Goal: Task Accomplishment & Management: Manage account settings

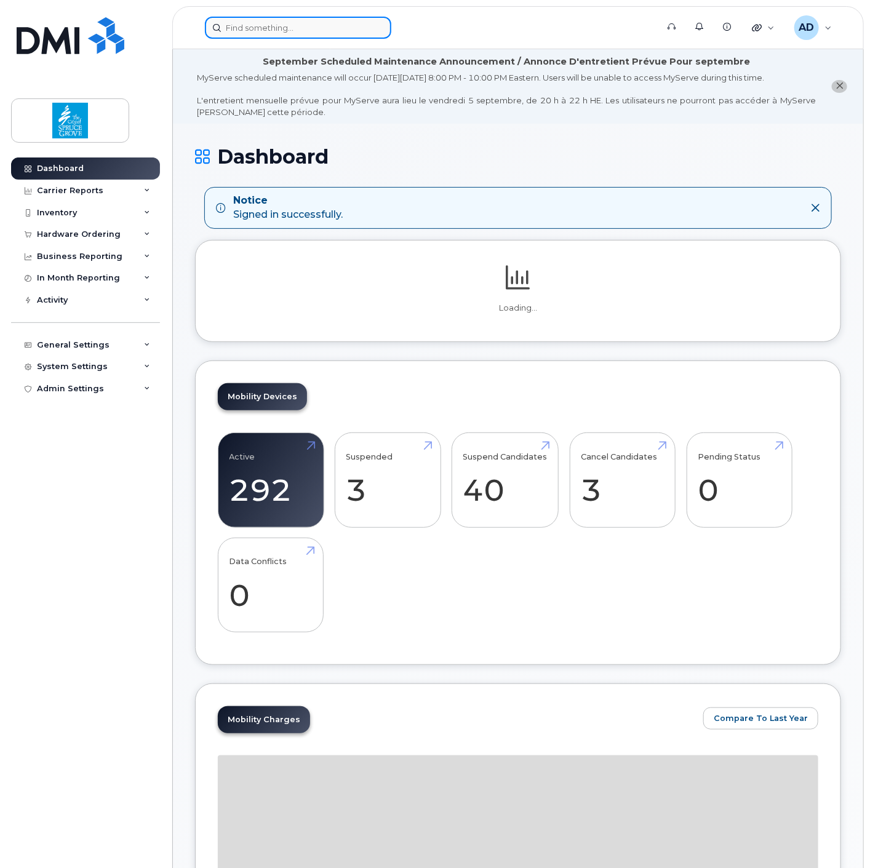
click at [304, 33] on input at bounding box center [298, 28] width 186 height 22
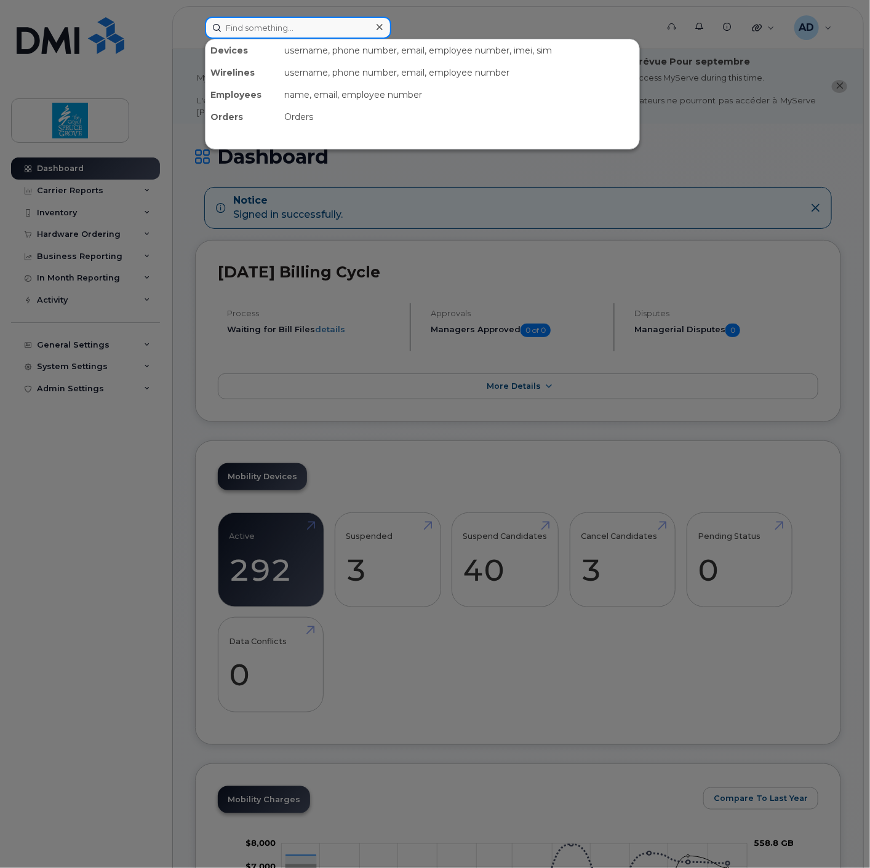
click at [302, 22] on input at bounding box center [298, 28] width 186 height 22
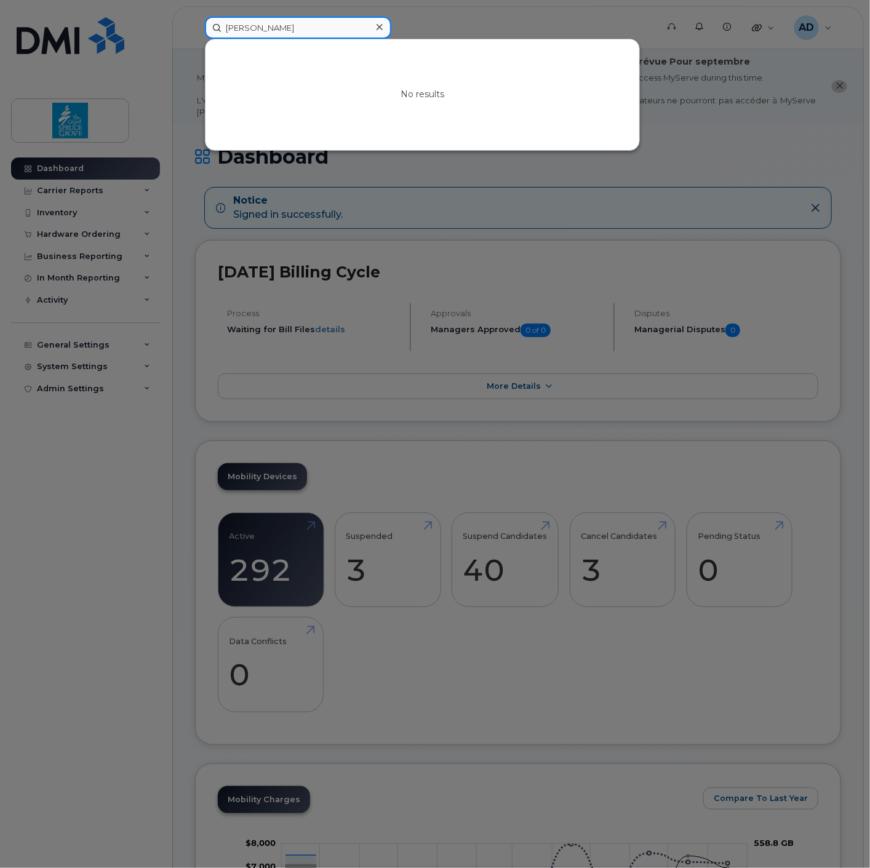
type input "jennifer"
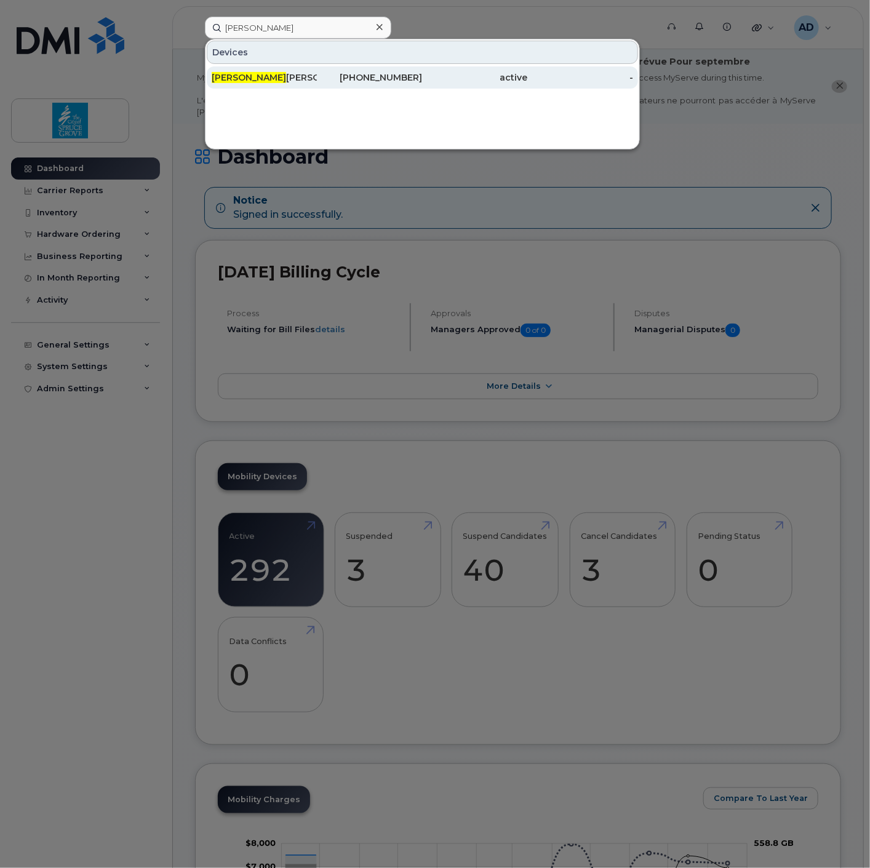
click at [336, 81] on div "587-335-4251" at bounding box center [369, 77] width 105 height 12
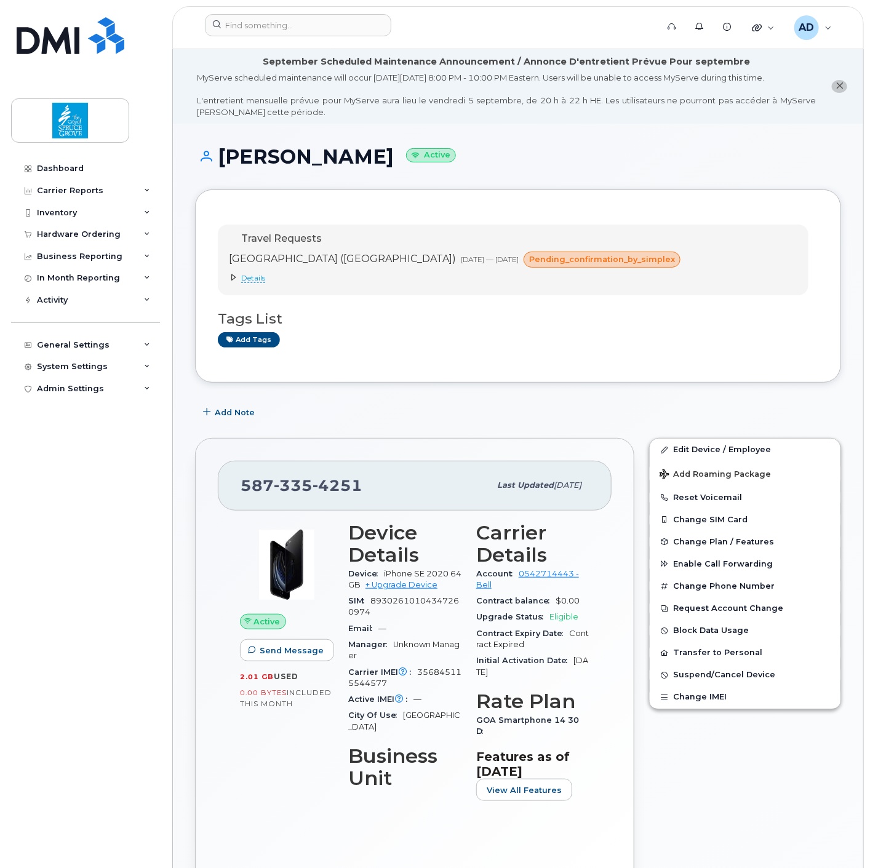
click at [253, 278] on span "Details" at bounding box center [253, 278] width 24 height 10
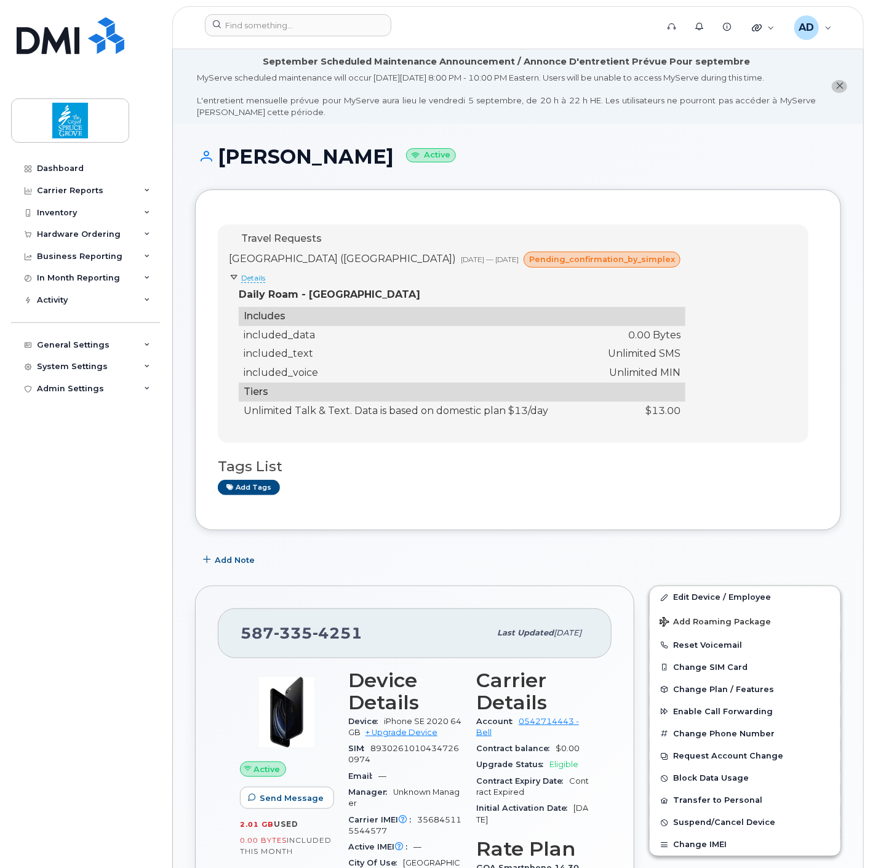
click at [590, 261] on span "pending_confirmation_by_simplex" at bounding box center [602, 260] width 146 height 12
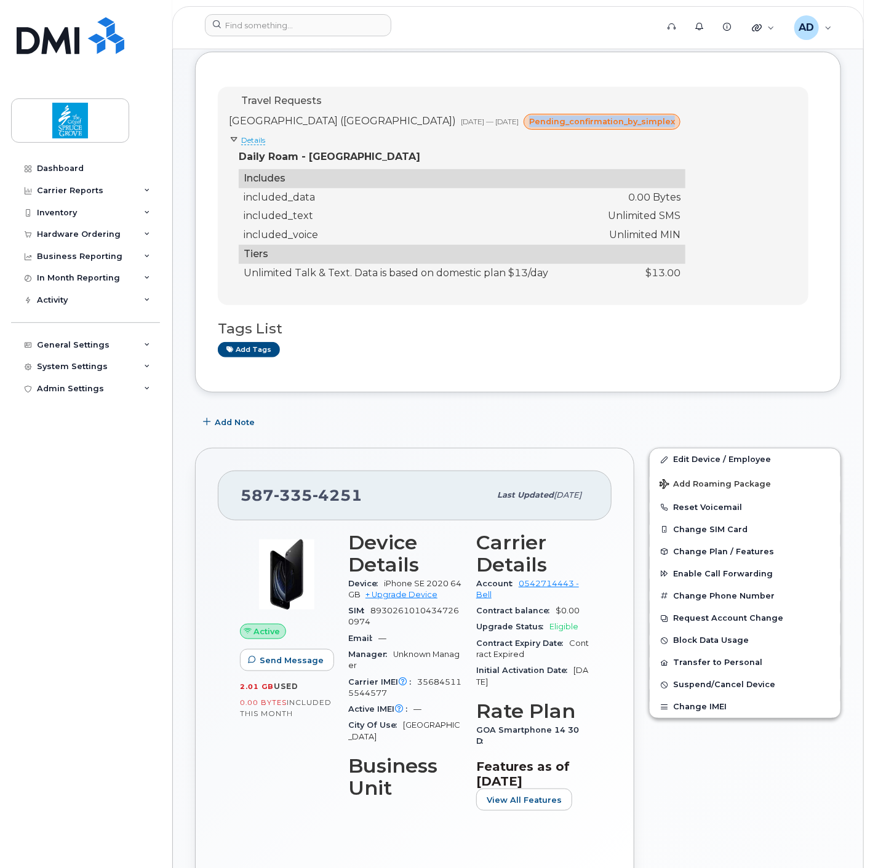
scroll to position [410, 0]
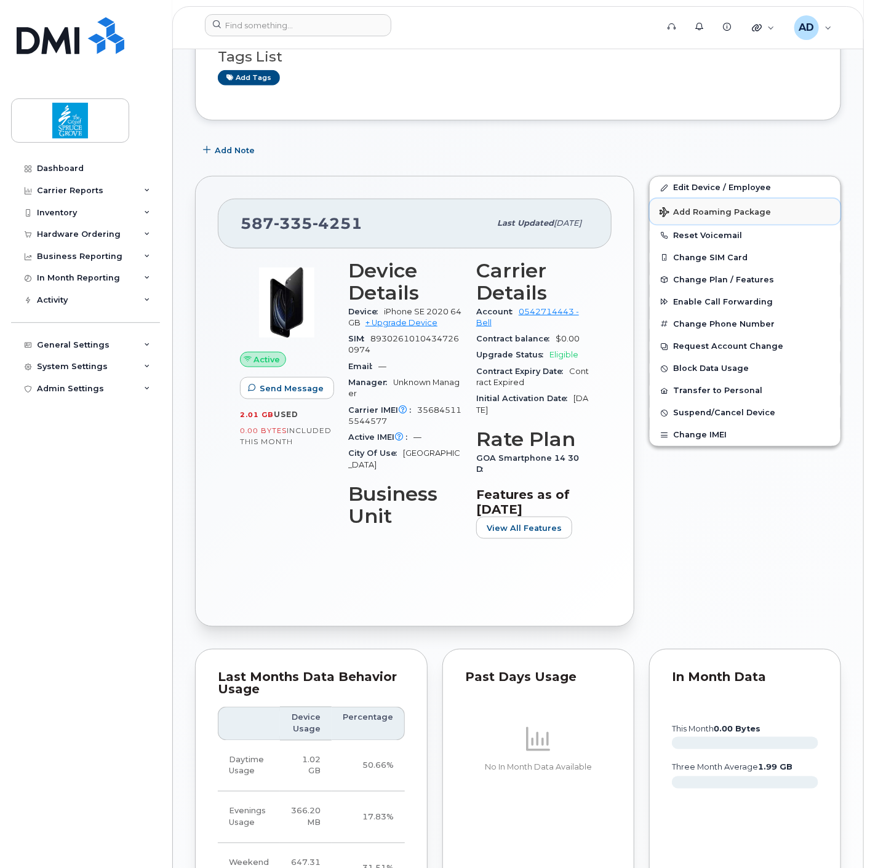
click at [700, 212] on span "Add Roaming Package" at bounding box center [715, 213] width 111 height 12
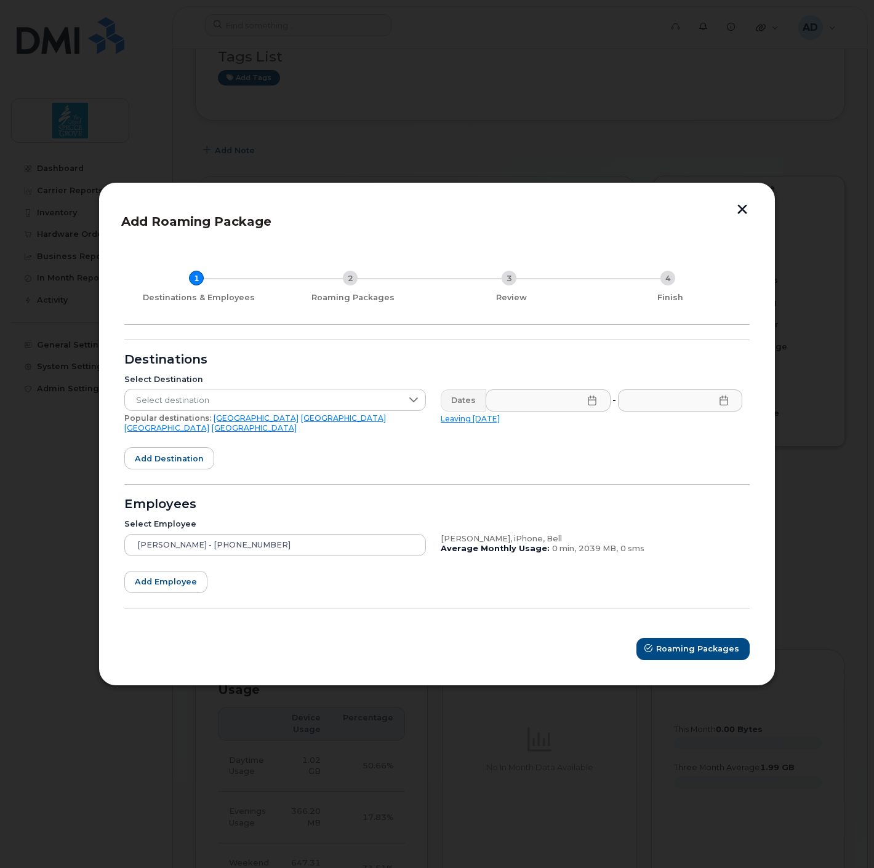
click at [746, 217] on button "button" at bounding box center [742, 210] width 18 height 13
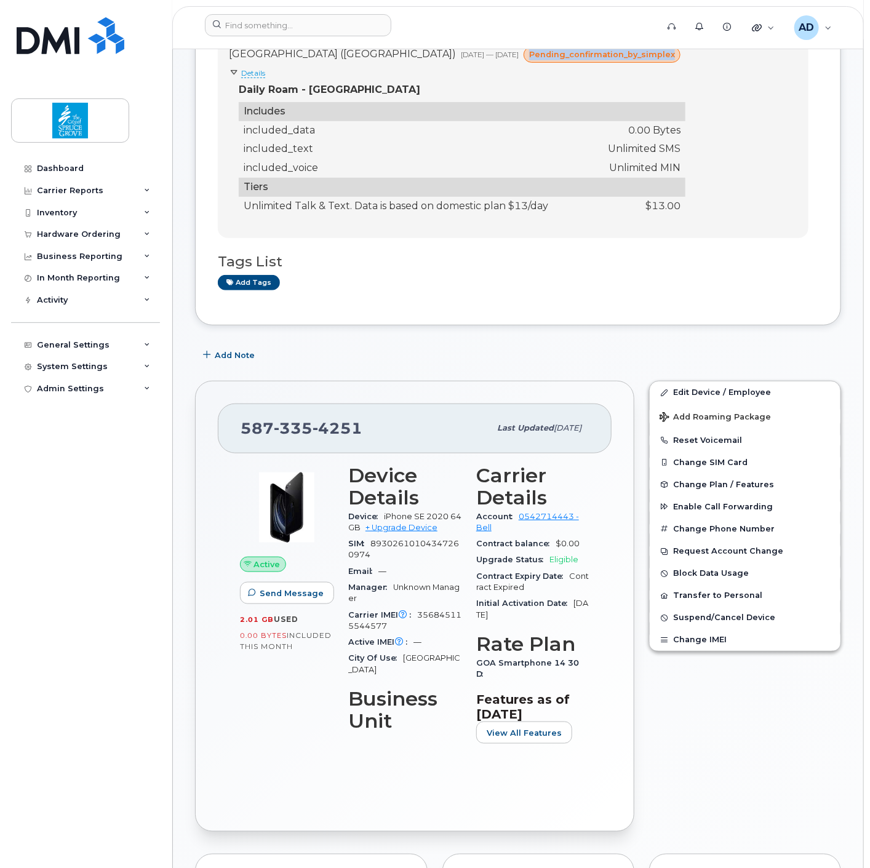
scroll to position [68, 0]
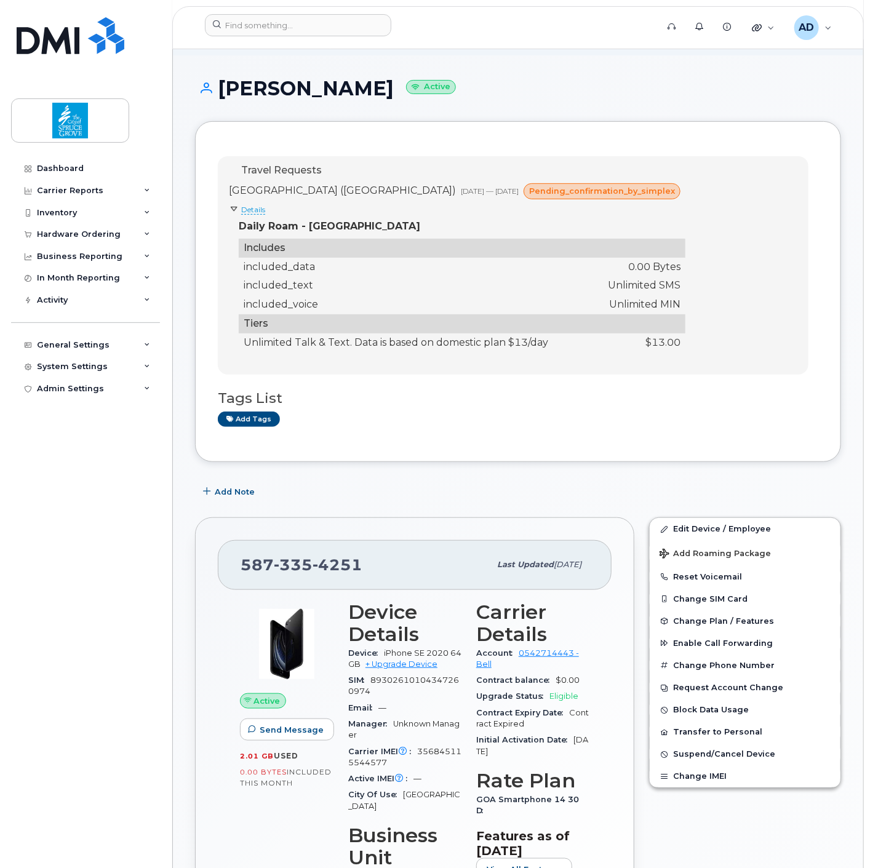
click at [462, 194] on span "[DATE] — [DATE]" at bounding box center [490, 190] width 58 height 9
click at [436, 298] on td "included_voice" at bounding box center [416, 304] width 354 height 19
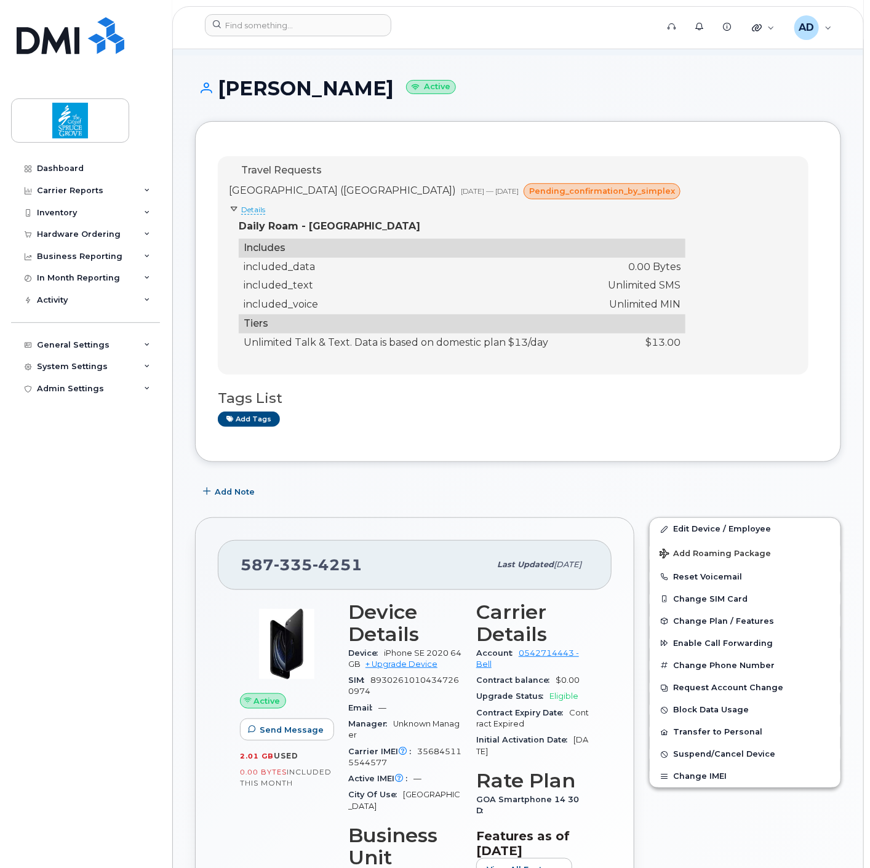
click at [436, 298] on td "included_voice" at bounding box center [416, 304] width 354 height 19
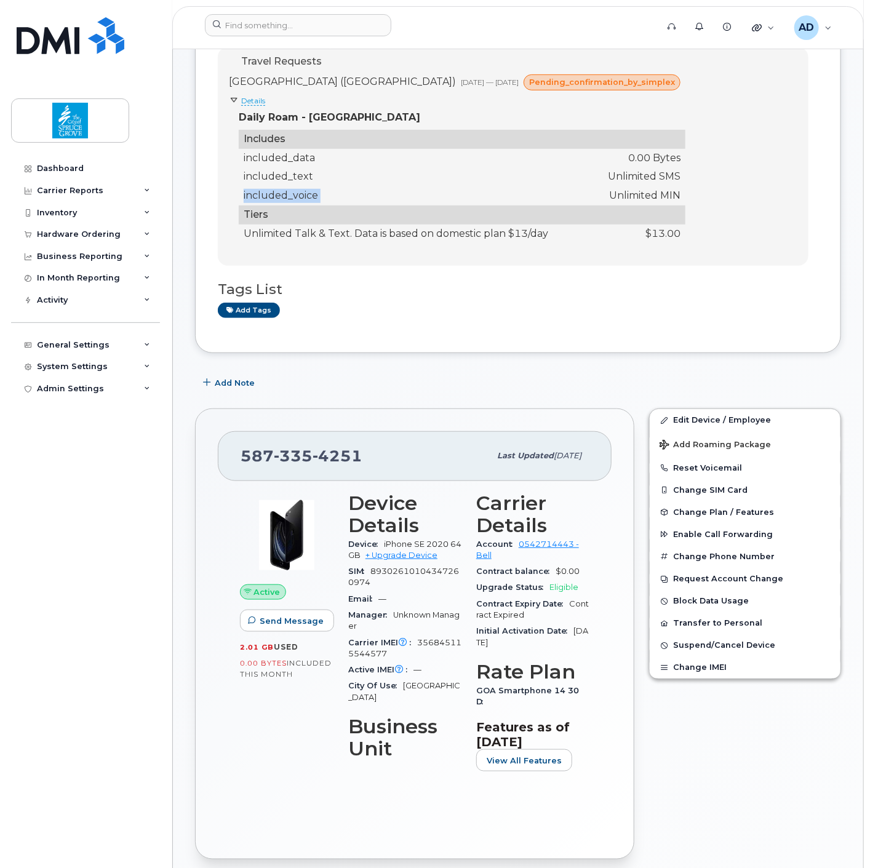
scroll to position [342, 0]
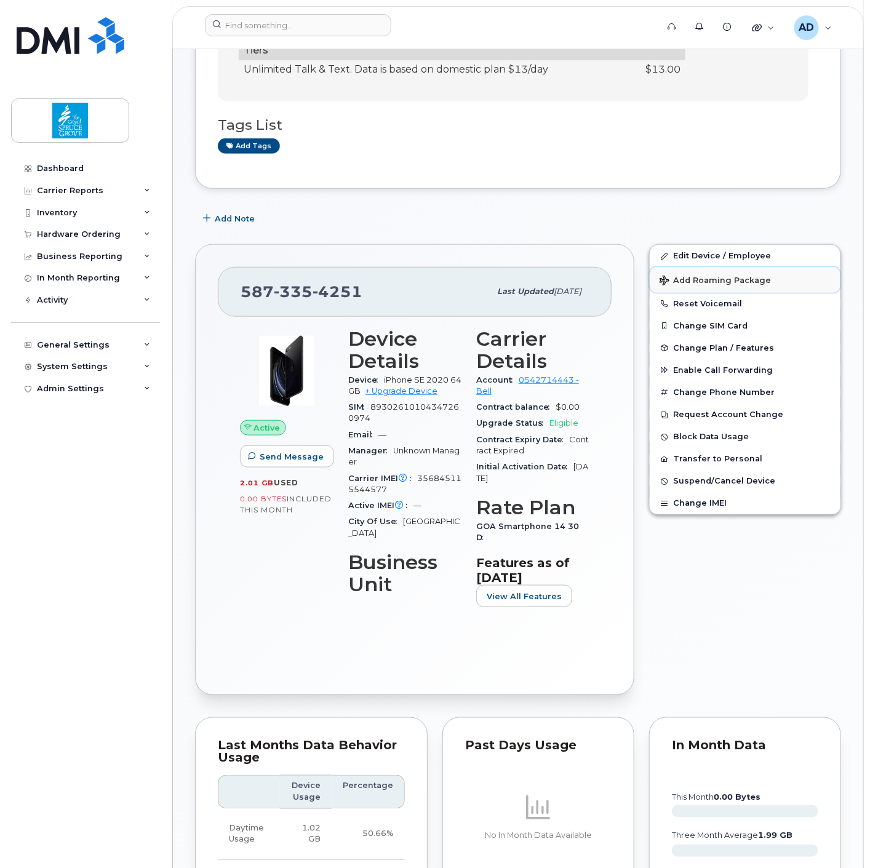
click at [718, 284] on span "Add Roaming Package" at bounding box center [715, 282] width 111 height 12
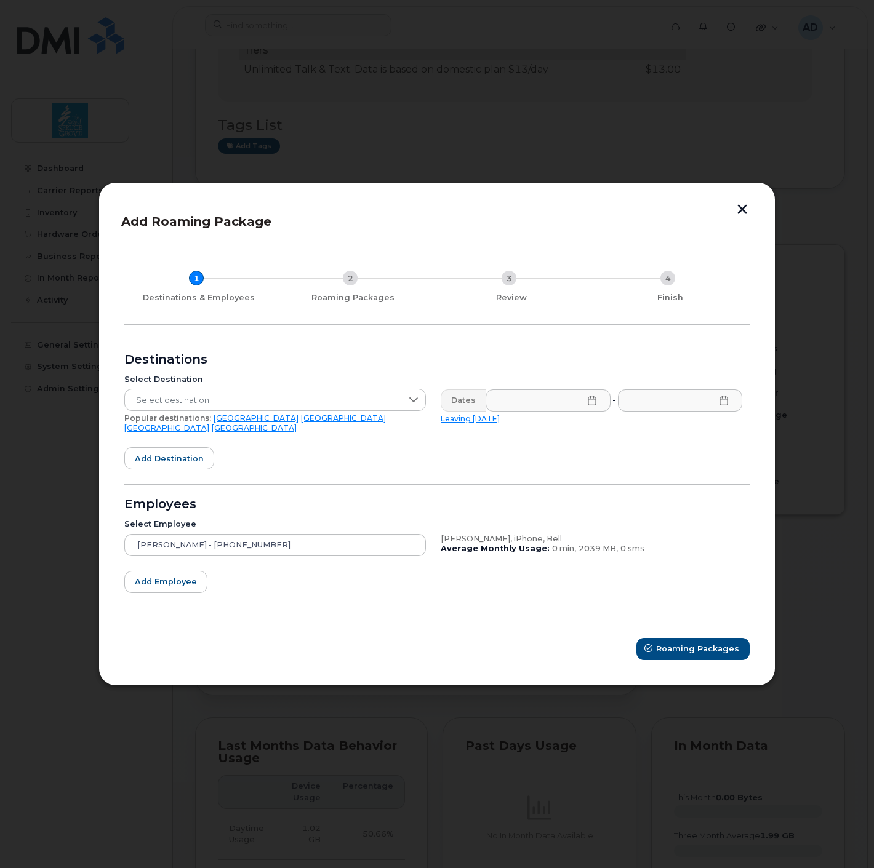
click at [740, 206] on div "Add Roaming Package 1 Destinations & Employees 2 Roaming Packages 3 Review 4 Fi…" at bounding box center [436, 433] width 677 height 503
click at [740, 212] on button "button" at bounding box center [742, 210] width 18 height 13
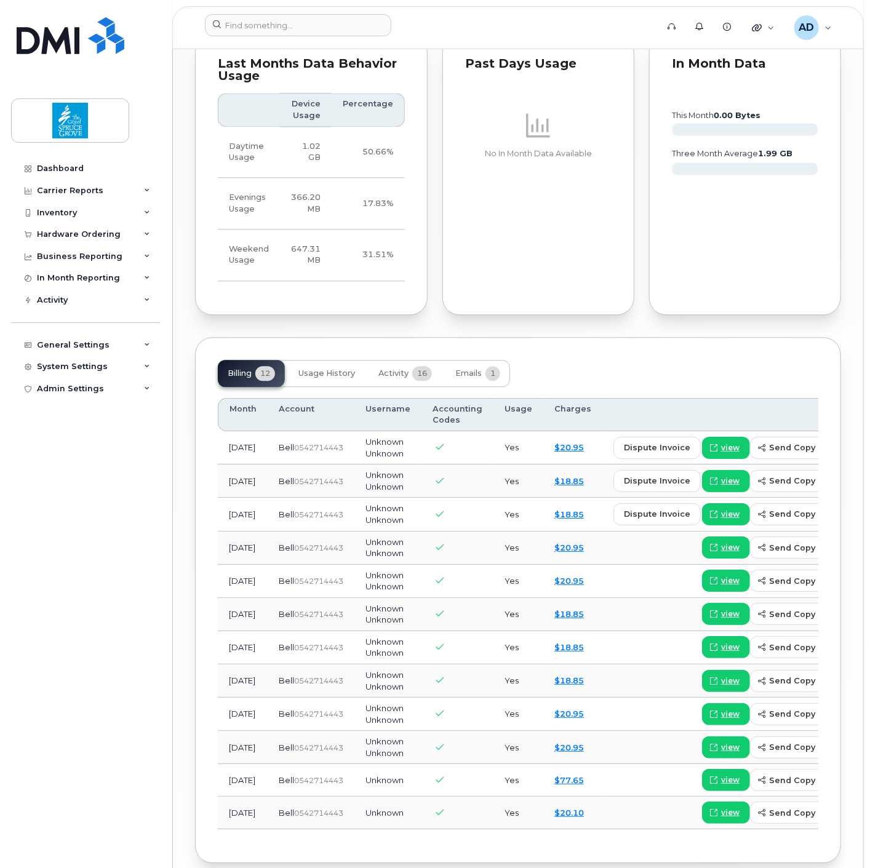
scroll to position [1025, 0]
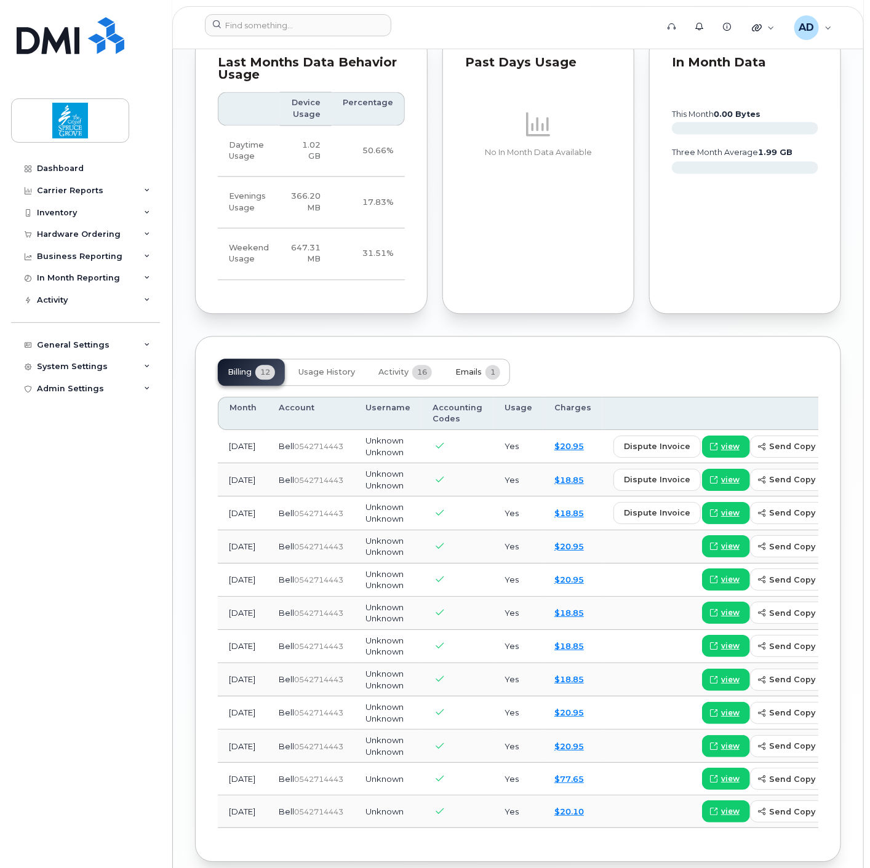
click at [478, 367] on span "Emails" at bounding box center [468, 372] width 26 height 10
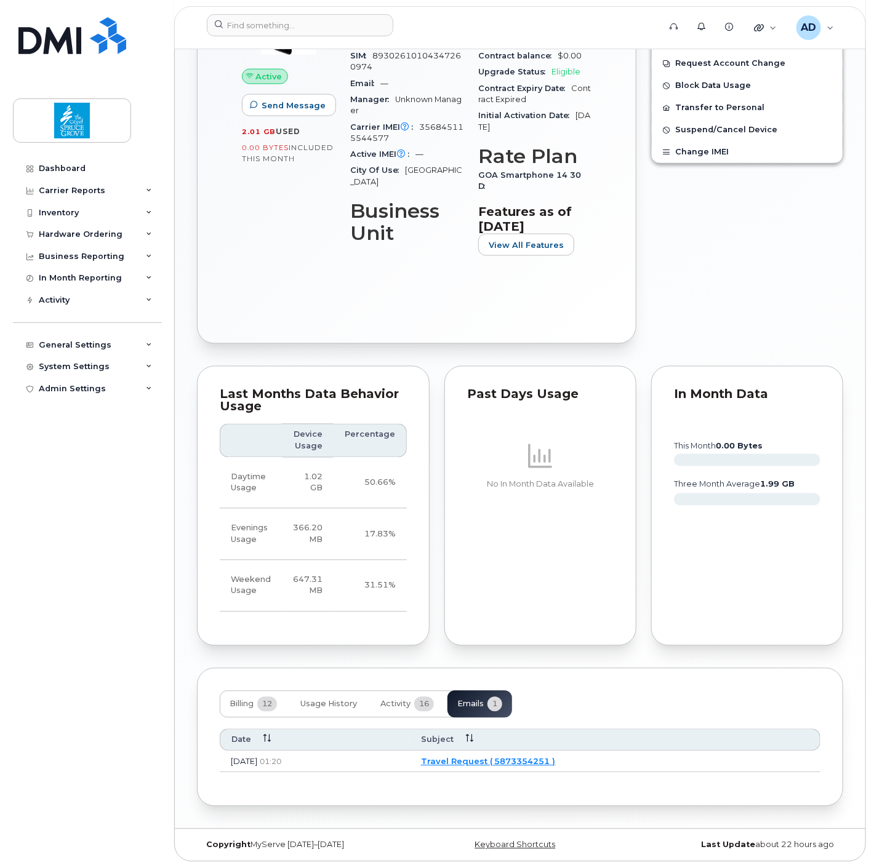
scroll to position [683, 0]
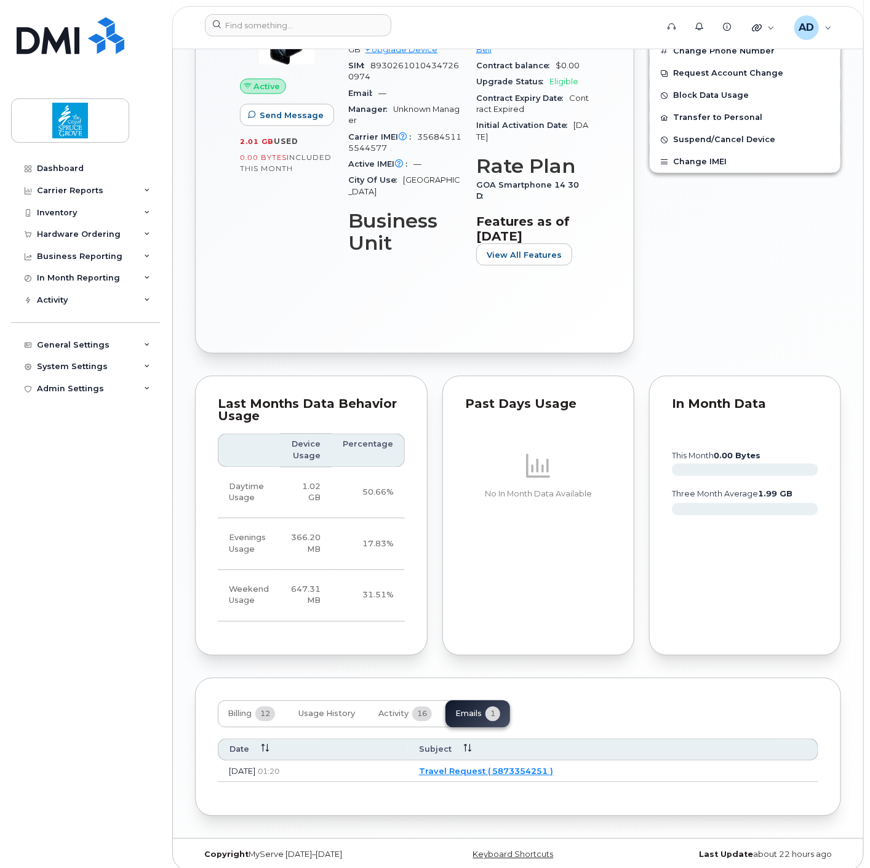
click at [552, 767] on link "Travel Request ( 5873354251 )" at bounding box center [486, 772] width 135 height 10
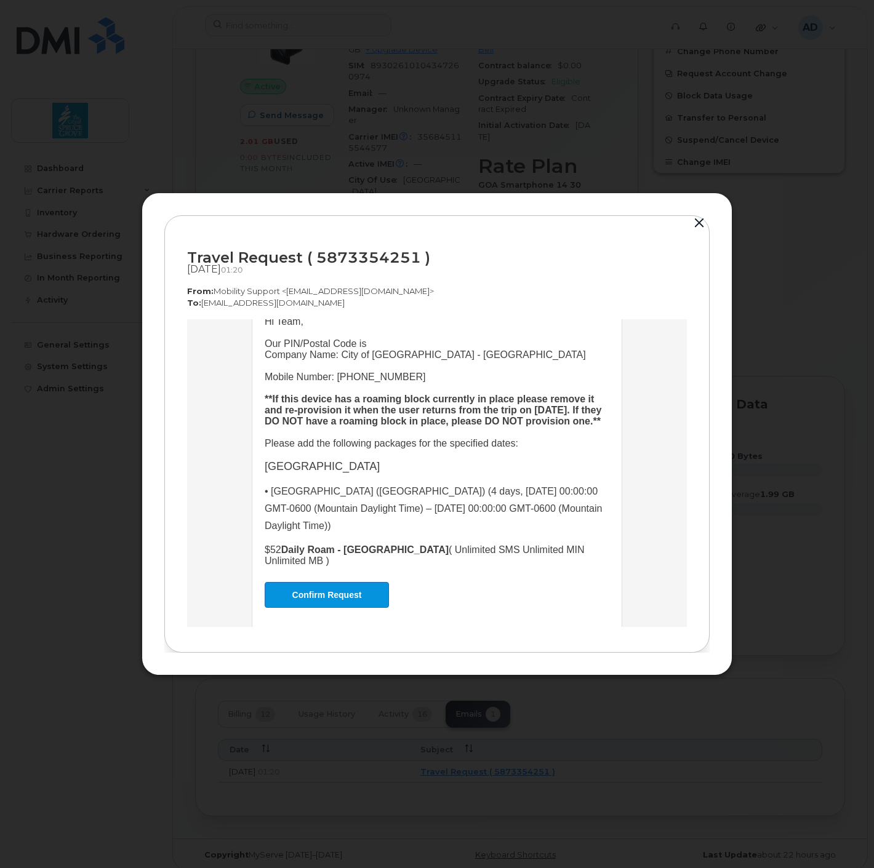
scroll to position [225, 0]
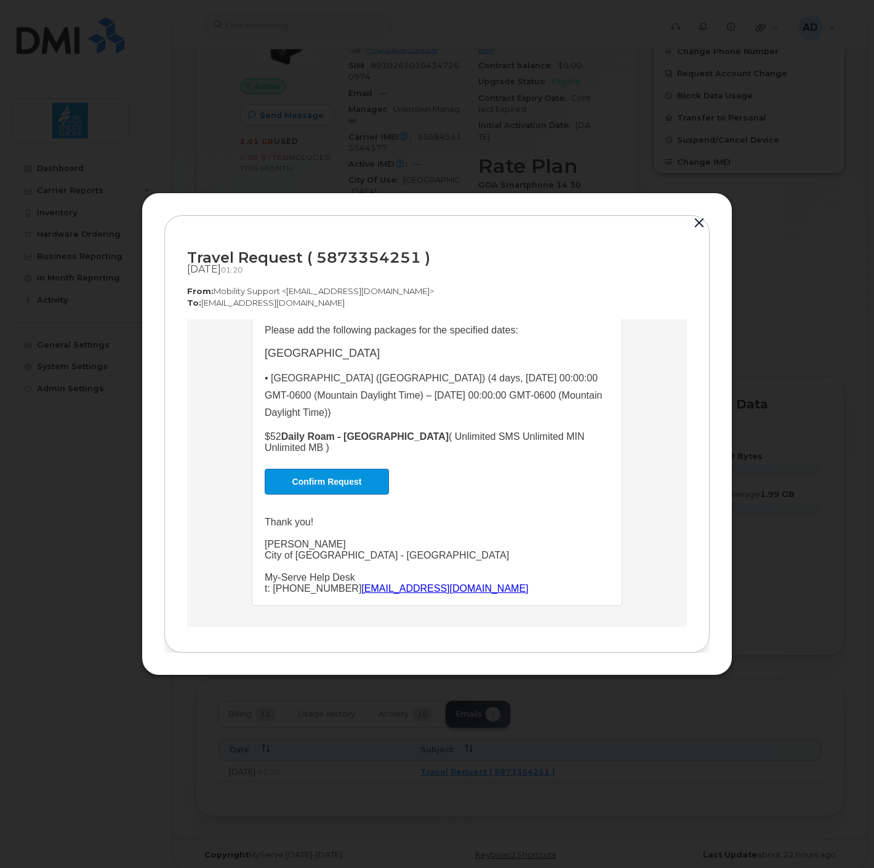
click at [318, 484] on link "Confirm Request" at bounding box center [327, 482] width 124 height 26
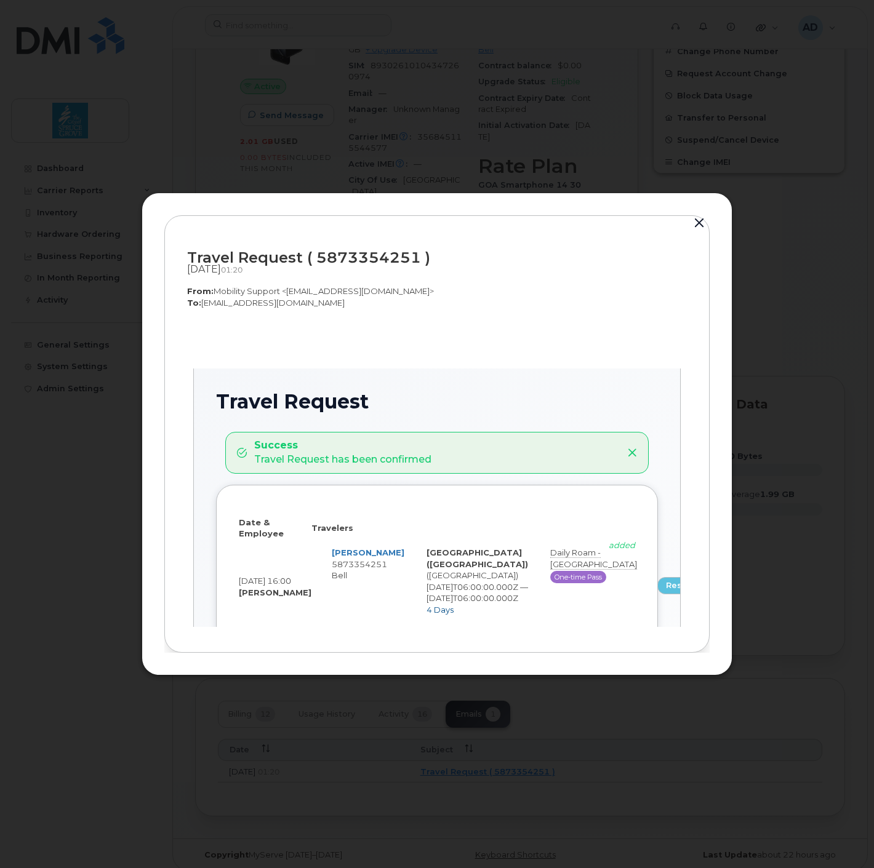
scroll to position [0, 0]
select select
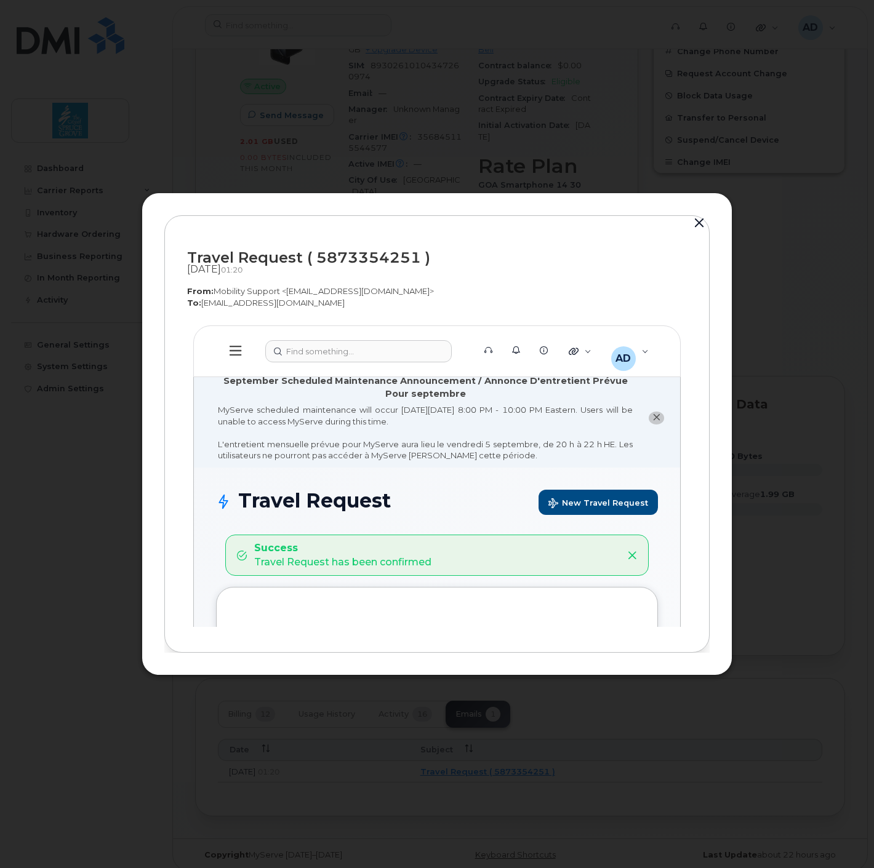
click at [631, 558] on icon at bounding box center [632, 556] width 10 height 10
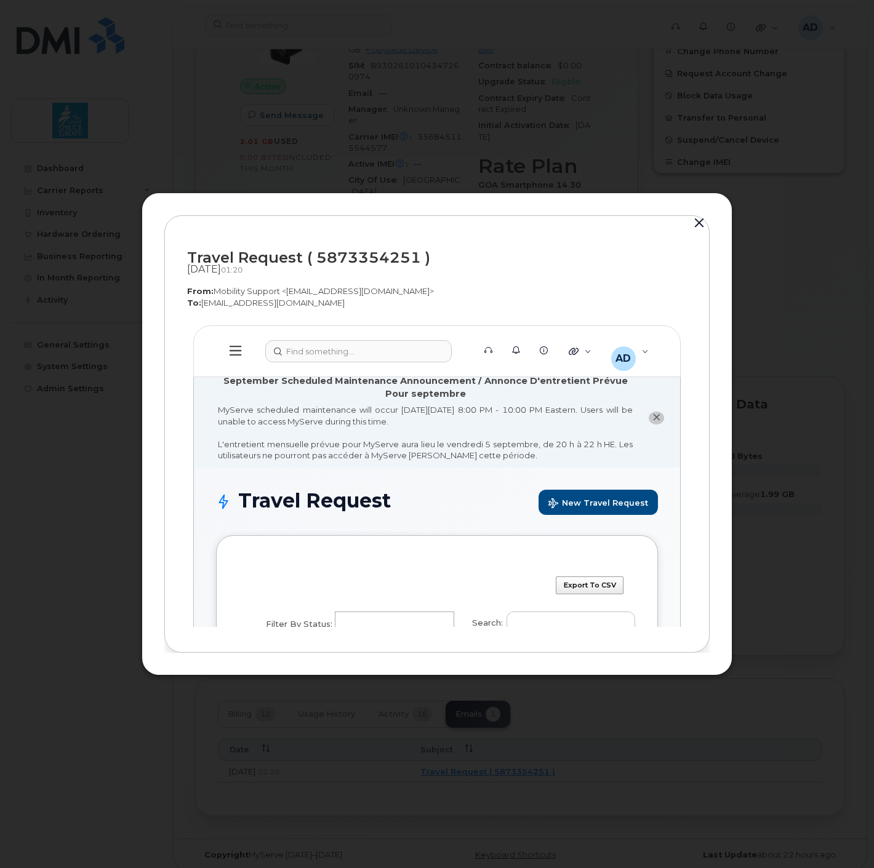
click at [697, 220] on button "button" at bounding box center [699, 223] width 18 height 17
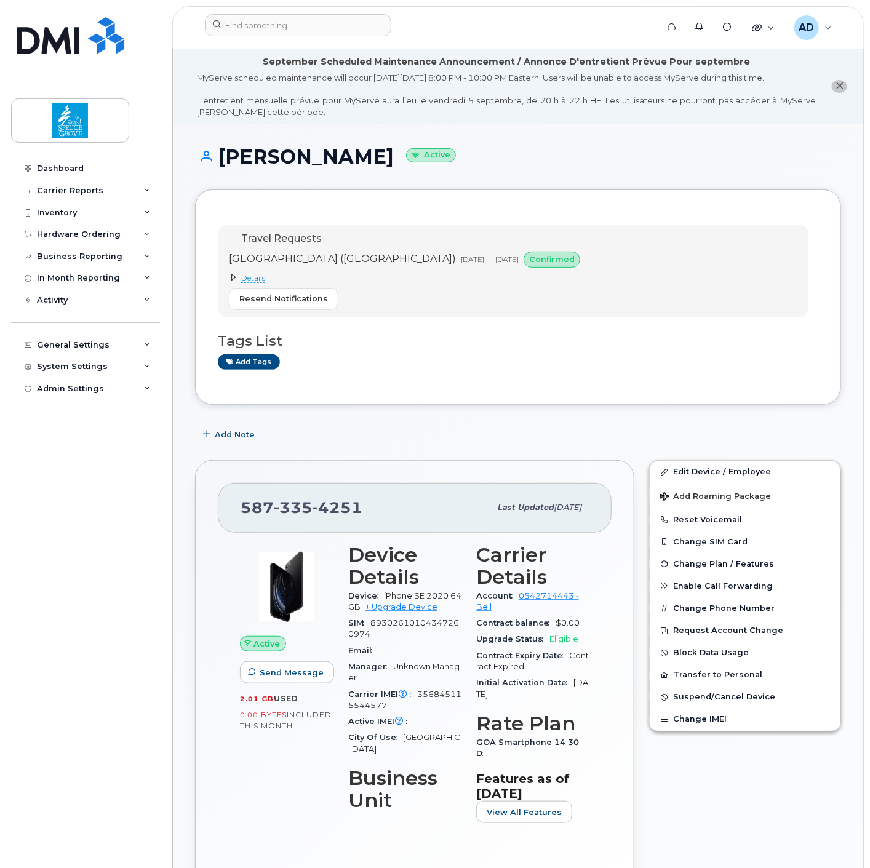
click at [433, 439] on div "Add Note" at bounding box center [518, 434] width 646 height 22
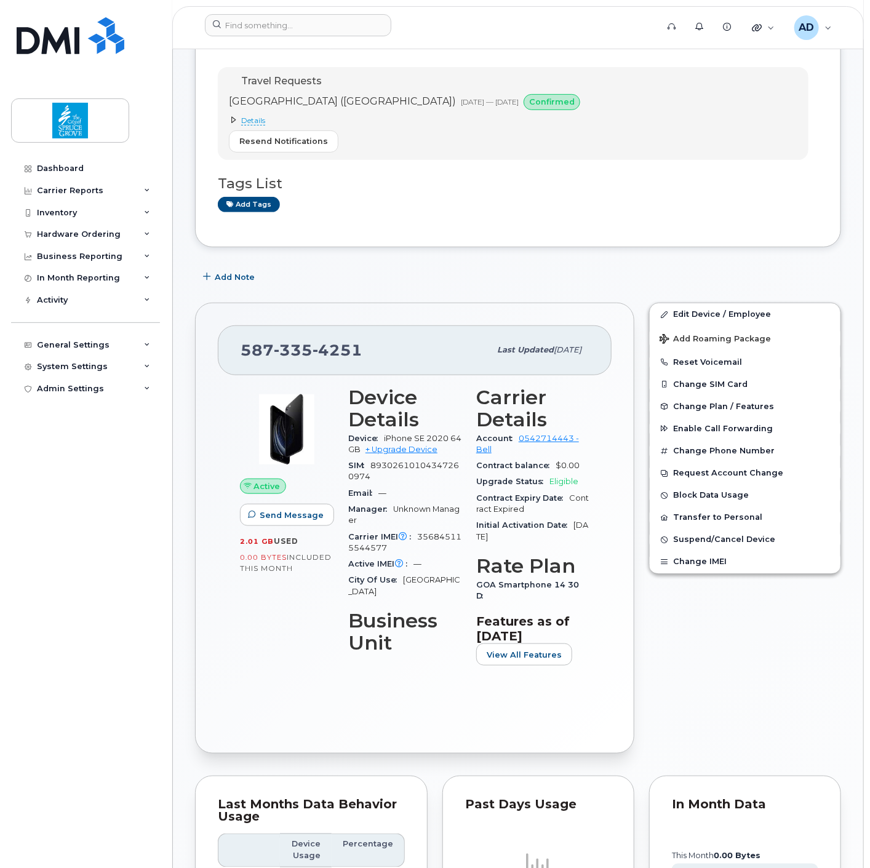
scroll to position [137, 0]
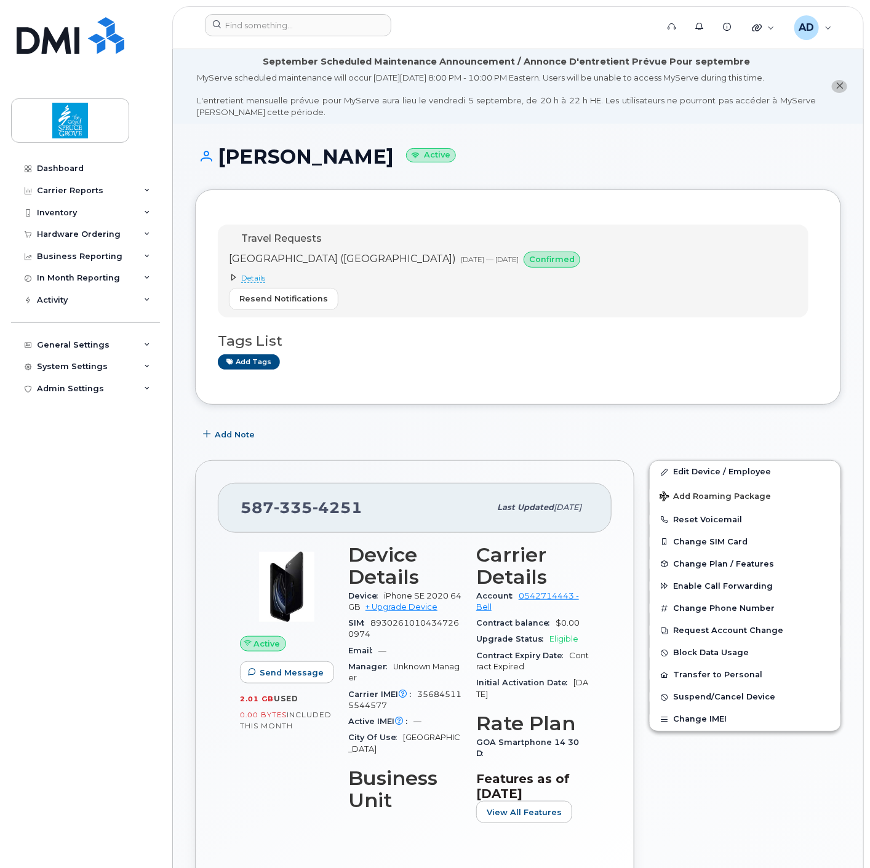
click at [255, 279] on span "Details" at bounding box center [253, 278] width 24 height 10
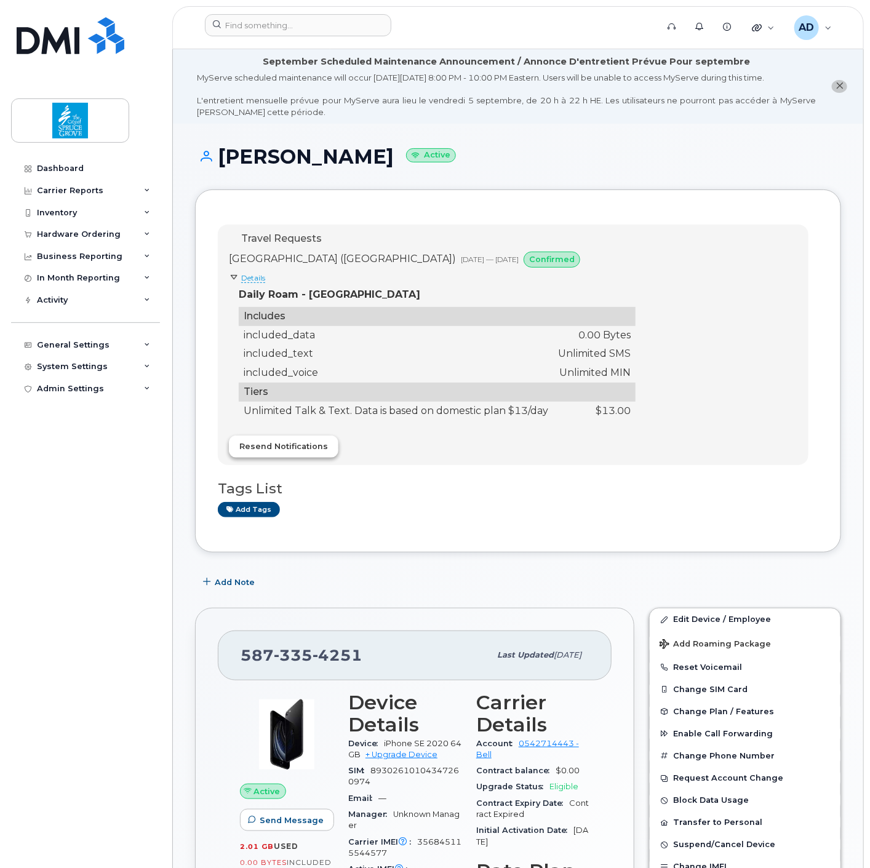
click at [302, 450] on span "Resend Notifications" at bounding box center [283, 447] width 89 height 12
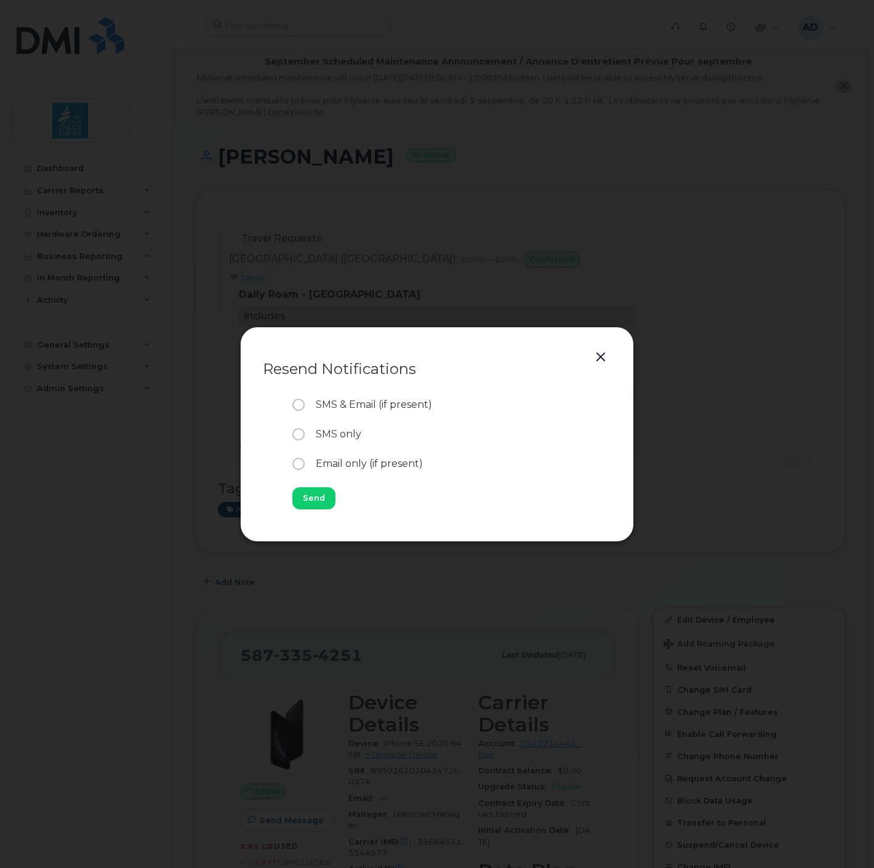
click at [296, 404] on input "SMS & Email (if present)" at bounding box center [297, 405] width 10 height 10
radio input "true"
click at [308, 501] on span "Send" at bounding box center [314, 498] width 22 height 12
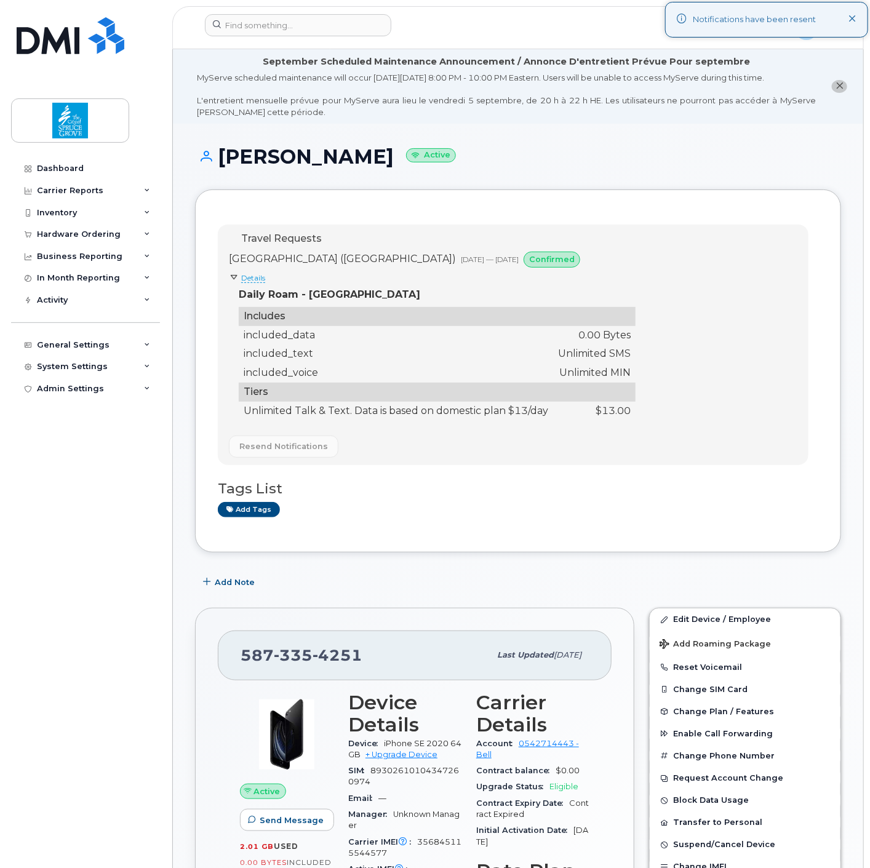
click at [852, 19] on icon at bounding box center [853, 19] width 8 height 8
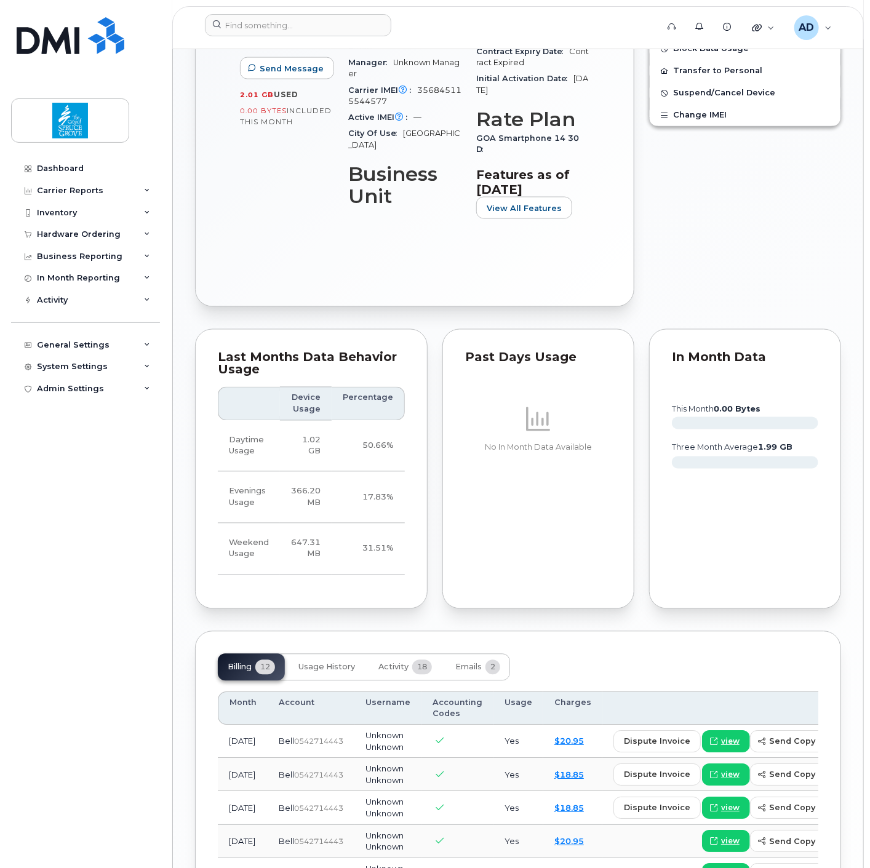
scroll to position [1094, 0]
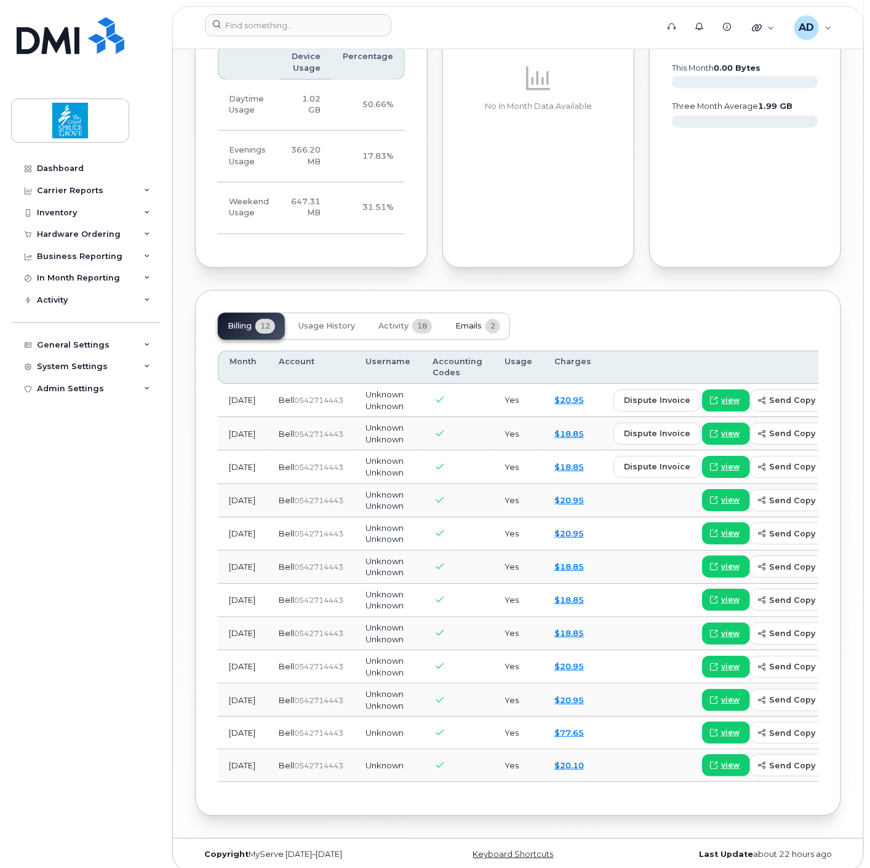
click at [481, 321] on span "Emails" at bounding box center [468, 326] width 26 height 10
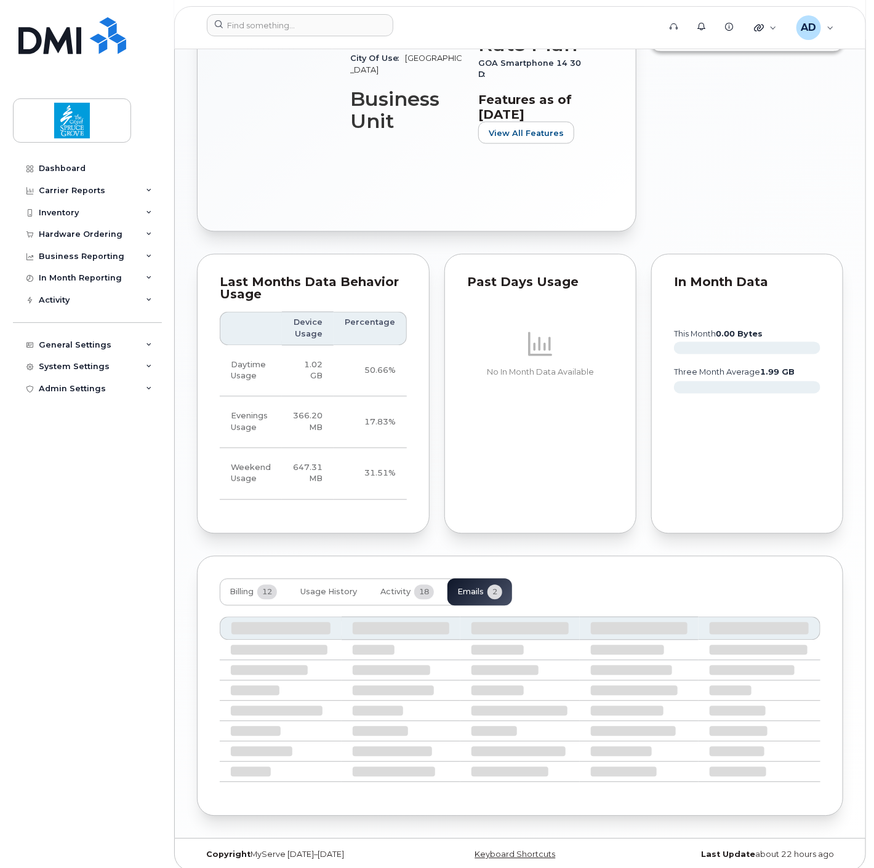
scroll to position [727, 0]
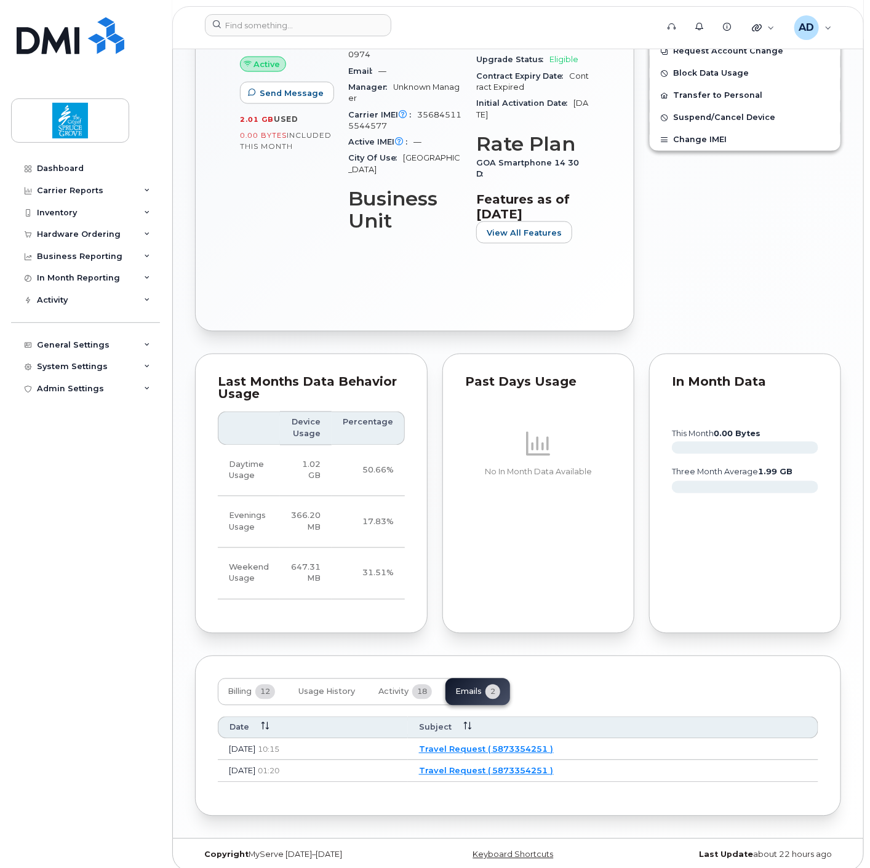
click at [518, 745] on link "Travel Request ( 5873354251 )" at bounding box center [486, 750] width 135 height 10
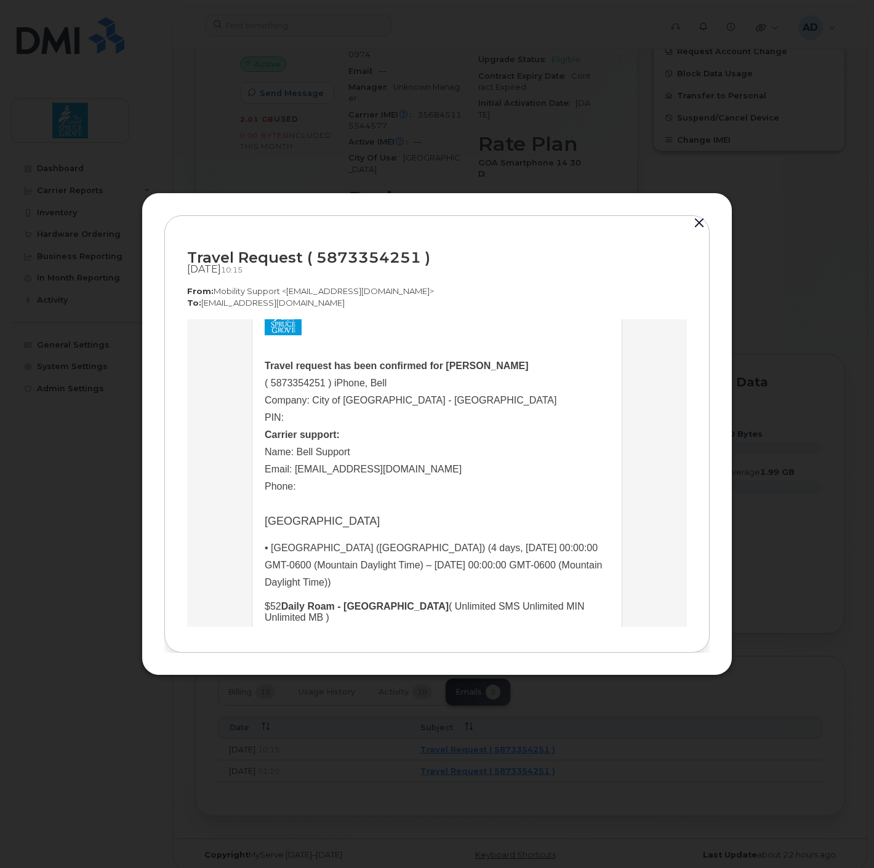
scroll to position [0, 0]
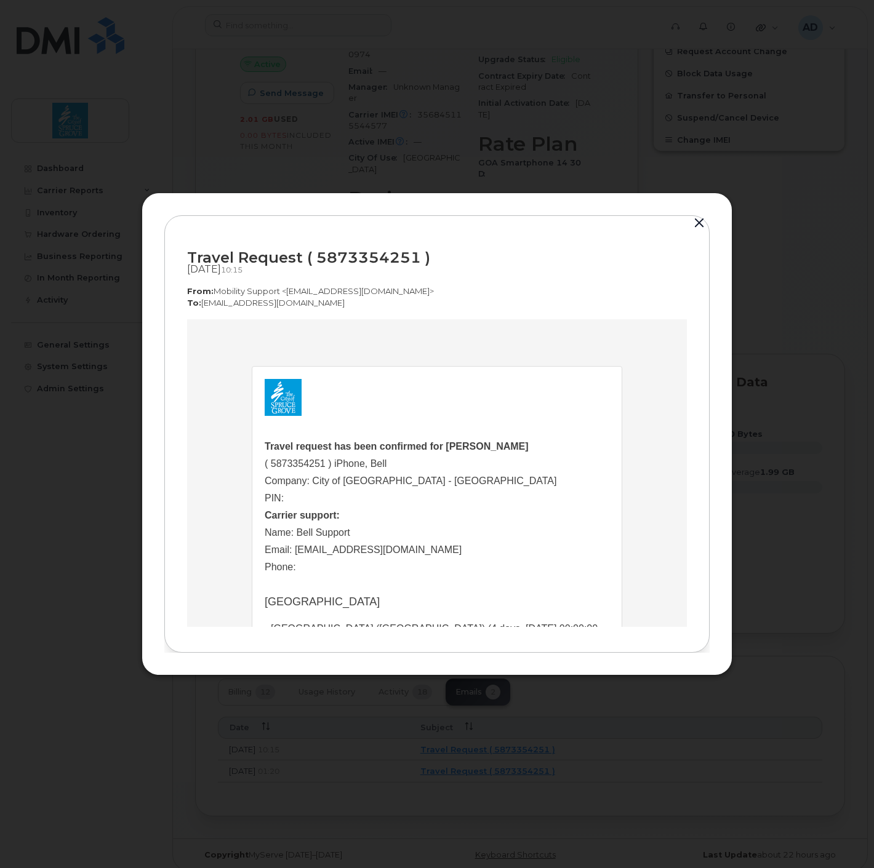
click at [699, 218] on button "button" at bounding box center [699, 223] width 18 height 17
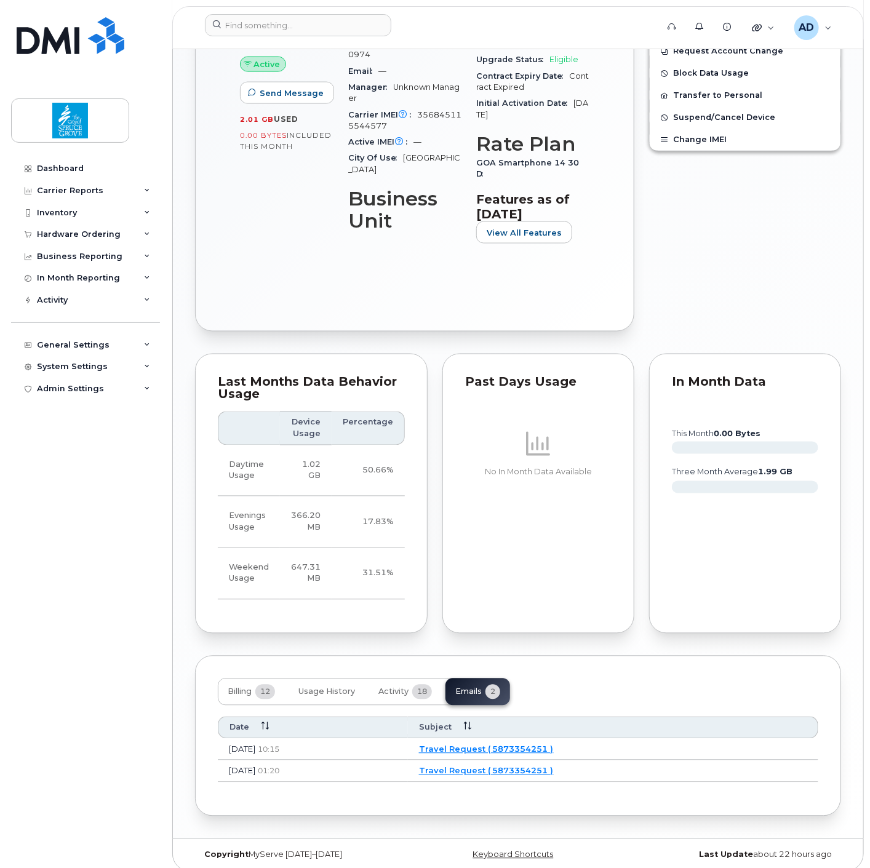
click at [522, 766] on link "Travel Request ( 5873354251 )" at bounding box center [486, 771] width 135 height 10
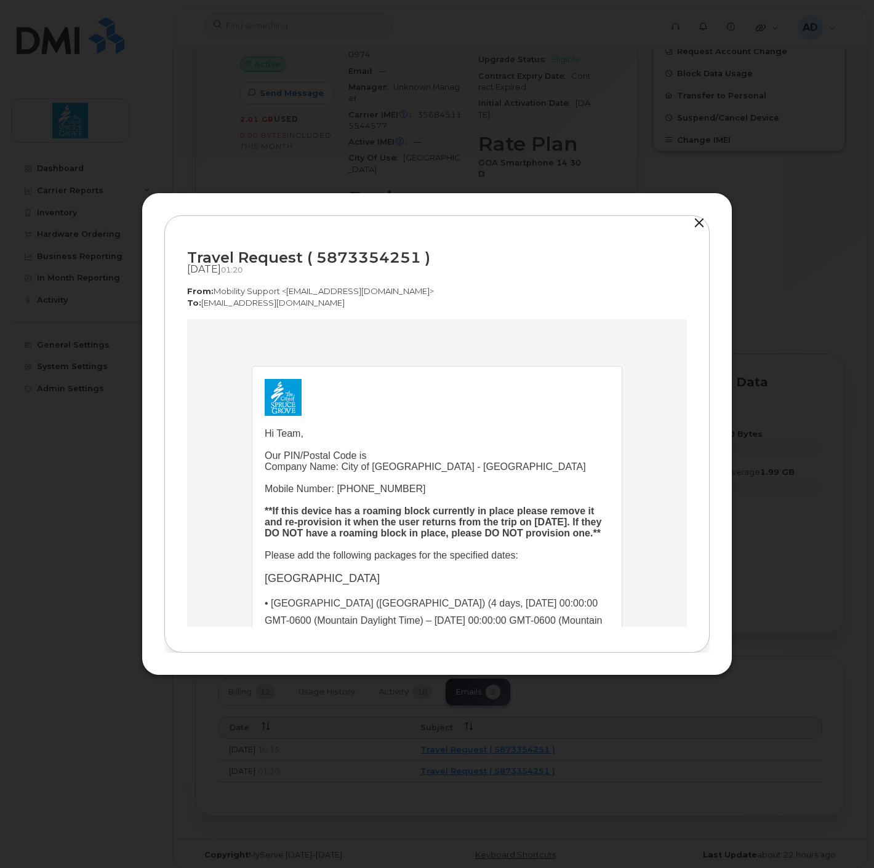
click at [695, 223] on button "button" at bounding box center [699, 223] width 18 height 17
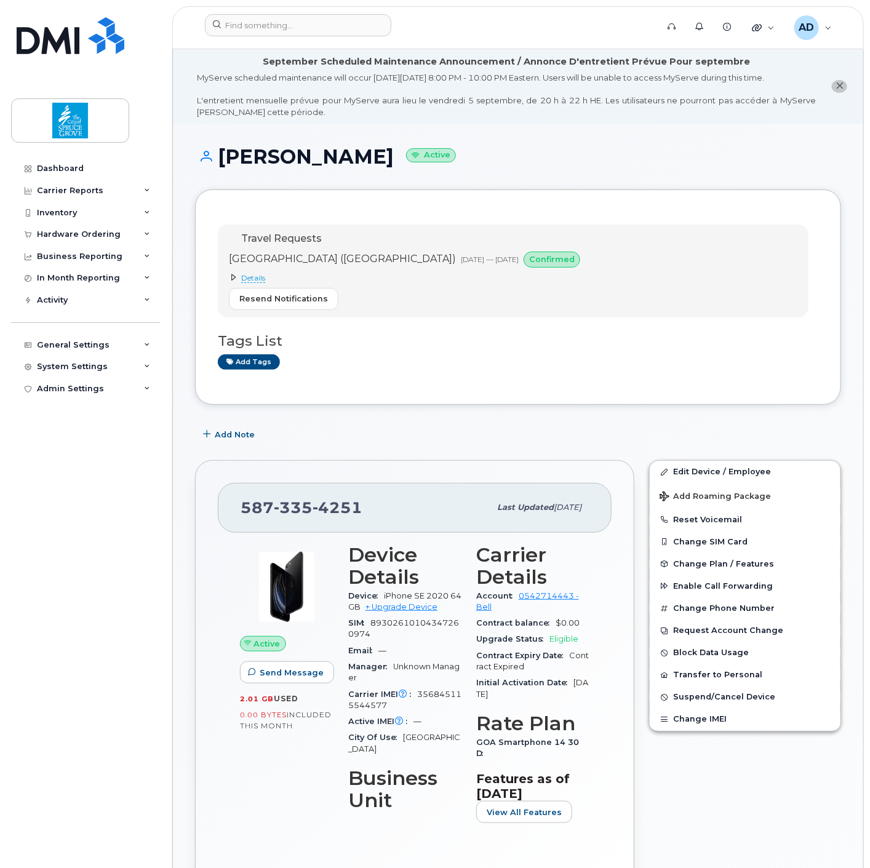
click at [507, 308] on div "[GEOGRAPHIC_DATA] ([GEOGRAPHIC_DATA]) [DATE] — [DATE] confirmed Details Daily R…" at bounding box center [407, 281] width 356 height 58
click at [261, 276] on span "Details" at bounding box center [253, 278] width 24 height 10
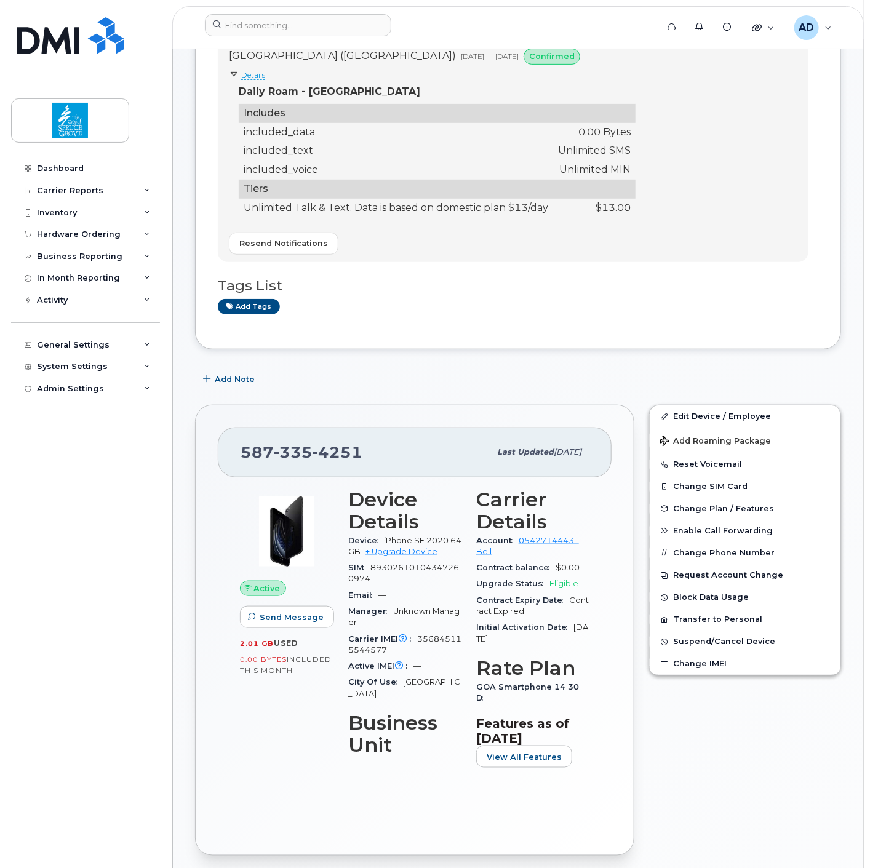
scroll to position [68, 0]
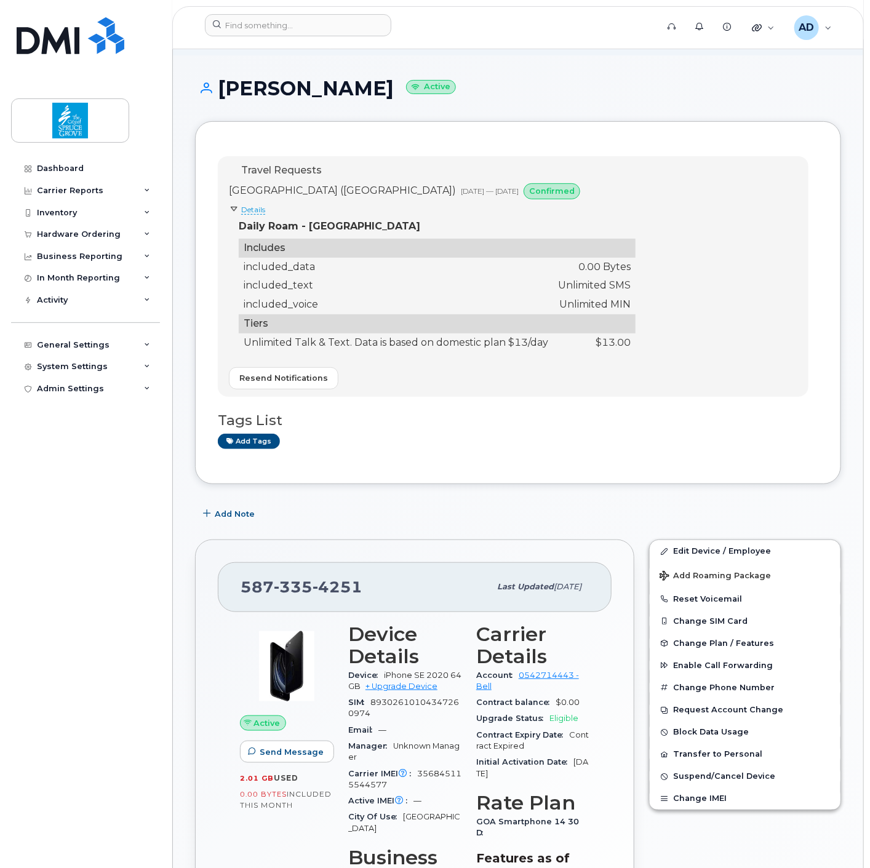
click at [613, 467] on div "Travel Requests United States of America (USA) Sep 02, 2025 — Sep 05, 2025 conf…" at bounding box center [518, 302] width 646 height 363
click at [599, 426] on h3 "Tags List" at bounding box center [518, 420] width 601 height 15
click at [595, 422] on h3 "Tags List" at bounding box center [518, 420] width 601 height 15
click at [597, 431] on div "Tags List Add tags" at bounding box center [518, 425] width 601 height 47
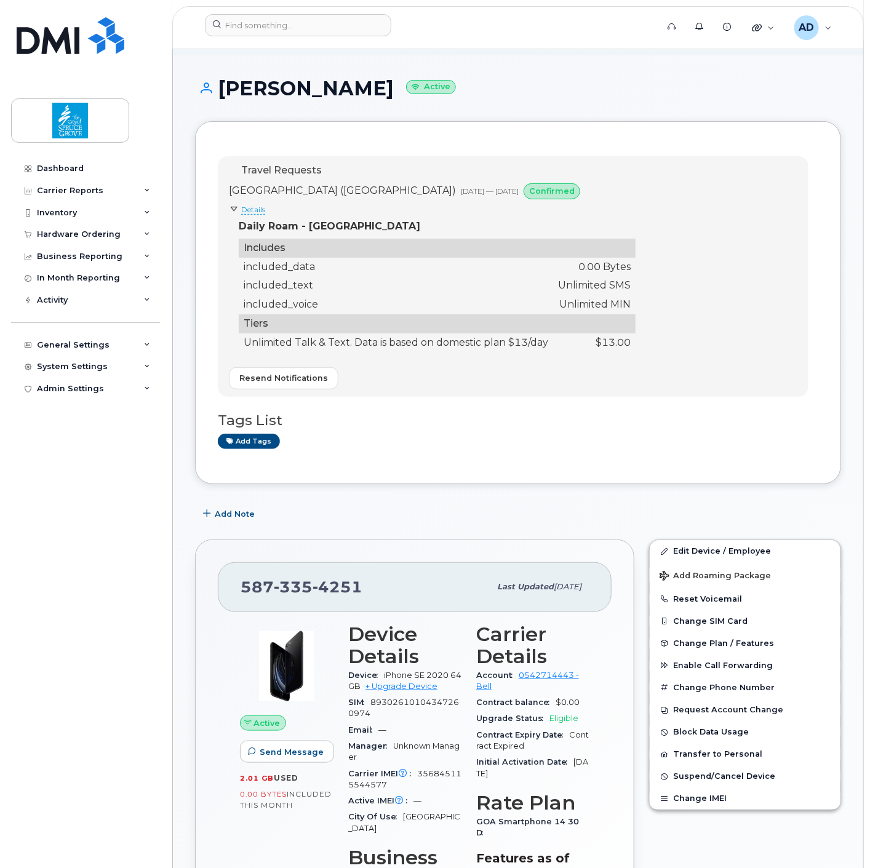
click at [597, 431] on div "Tags List Add tags" at bounding box center [518, 425] width 601 height 47
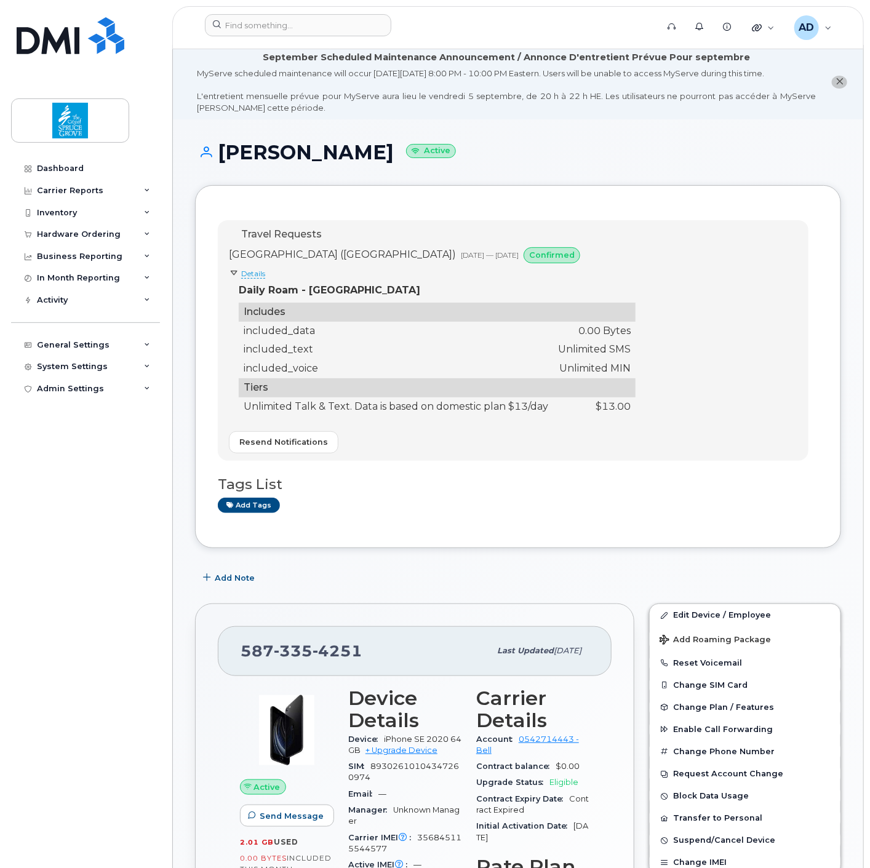
scroll to position [0, 0]
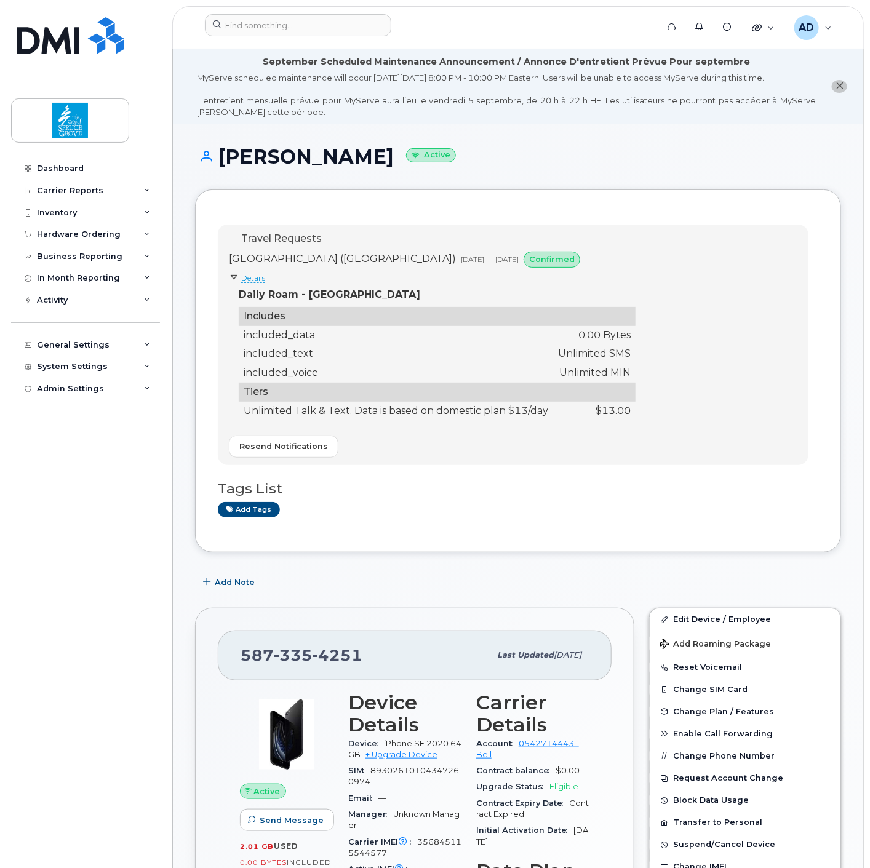
click at [667, 170] on div "Jennifer Hetherington Active" at bounding box center [518, 168] width 646 height 44
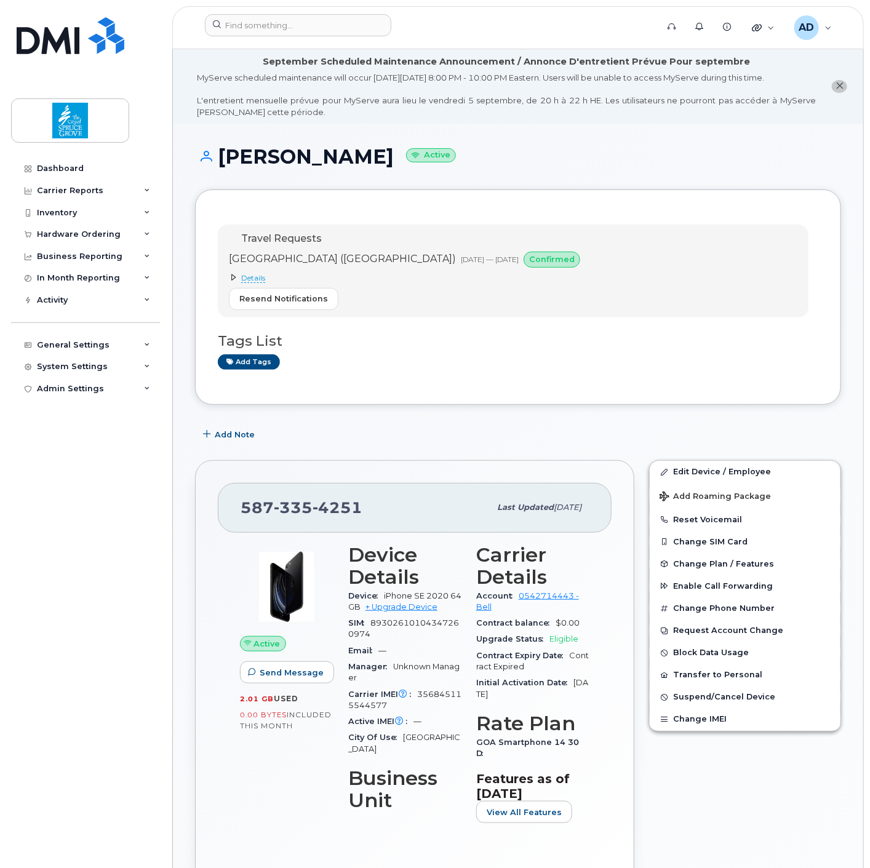
click at [257, 278] on span "Details" at bounding box center [253, 278] width 24 height 10
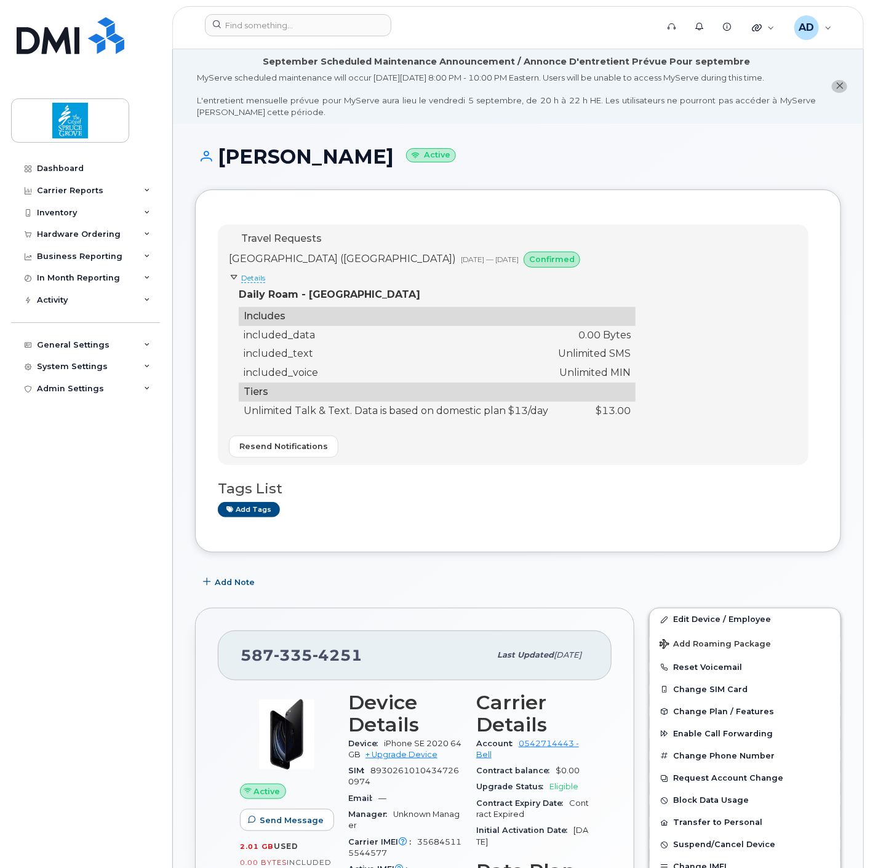
click at [423, 296] on div "Daily Roam - [GEOGRAPHIC_DATA]" at bounding box center [437, 295] width 397 height 14
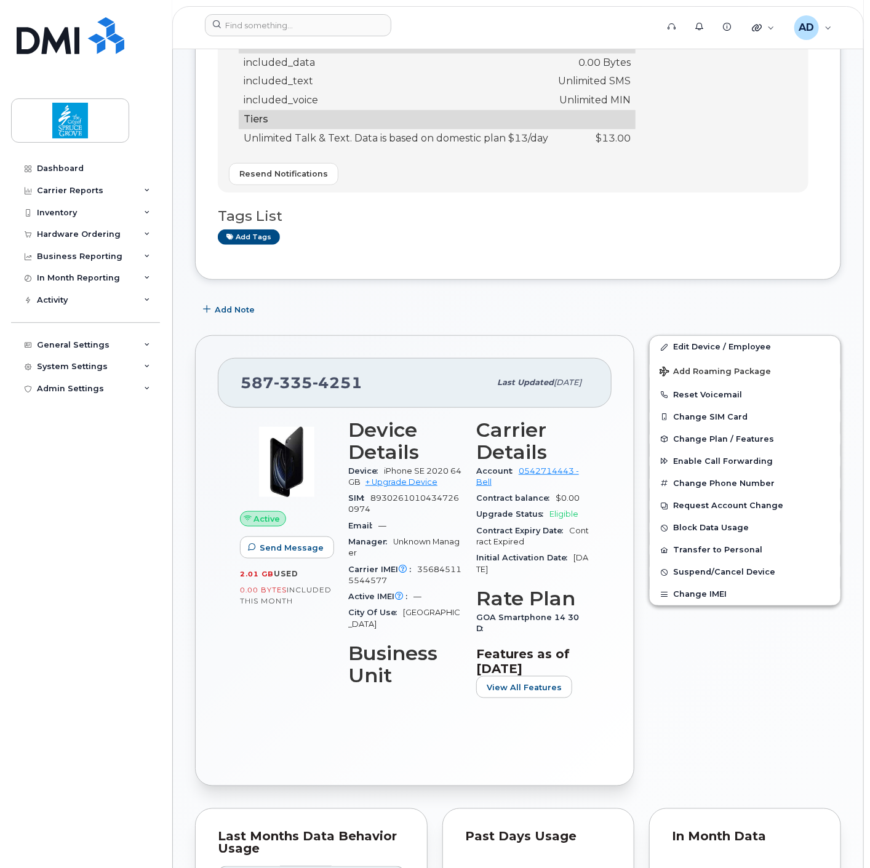
scroll to position [273, 0]
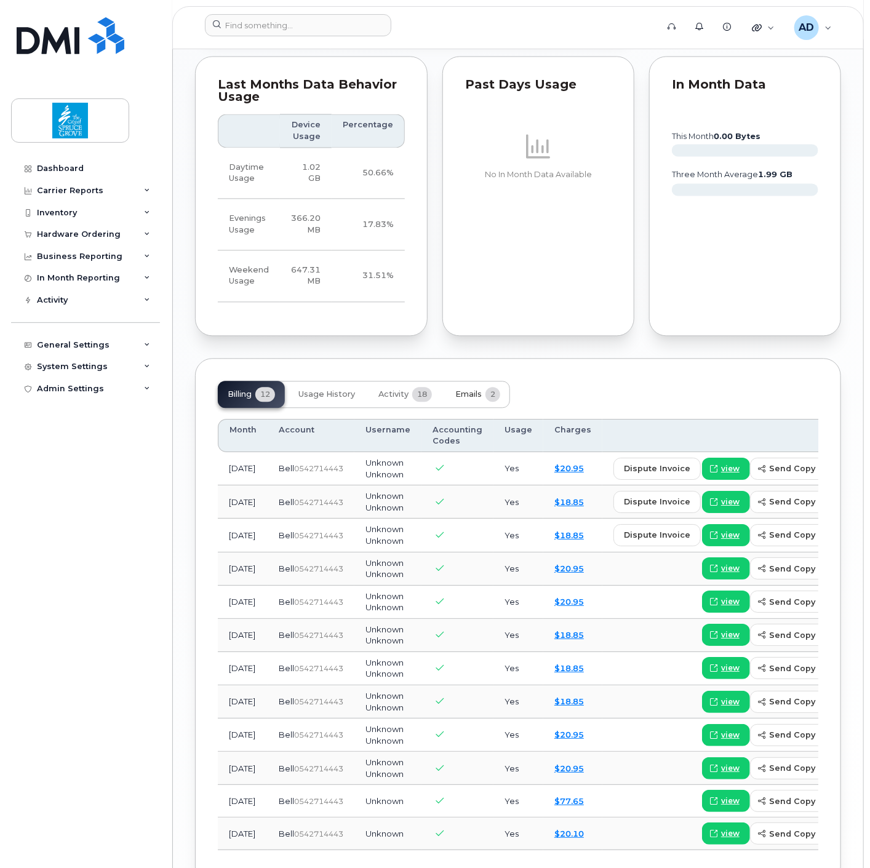
click at [470, 390] on span "Emails" at bounding box center [468, 395] width 26 height 10
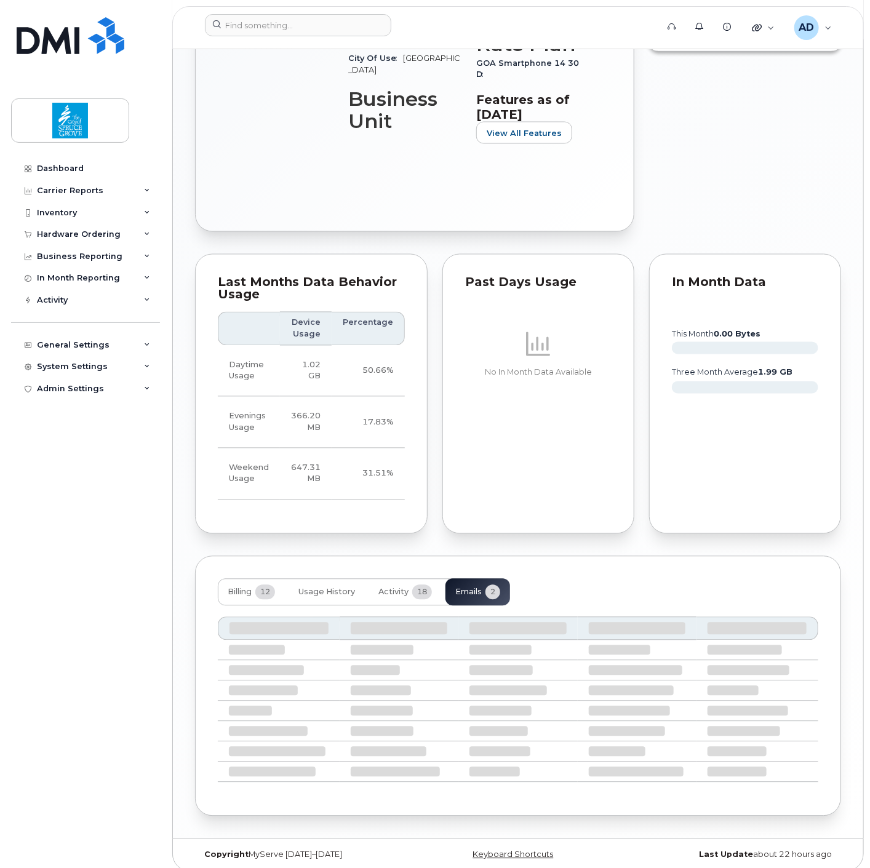
scroll to position [727, 0]
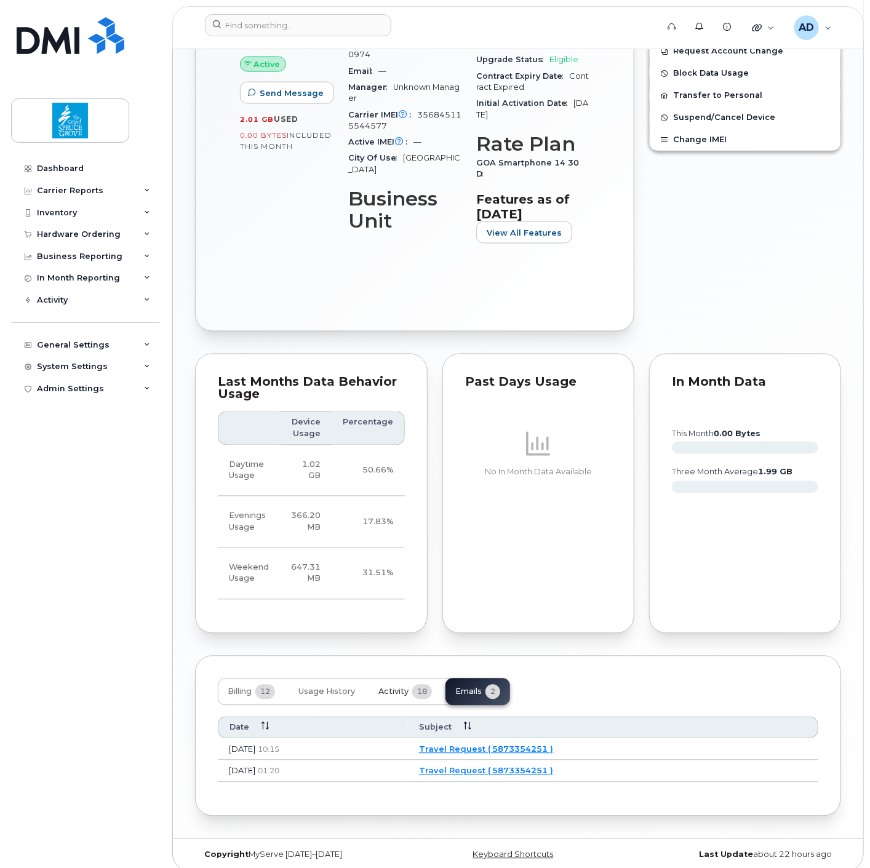
drag, startPoint x: 402, startPoint y: 684, endPoint x: 402, endPoint y: 633, distance: 51.1
click at [402, 687] on span "Activity" at bounding box center [393, 692] width 30 height 10
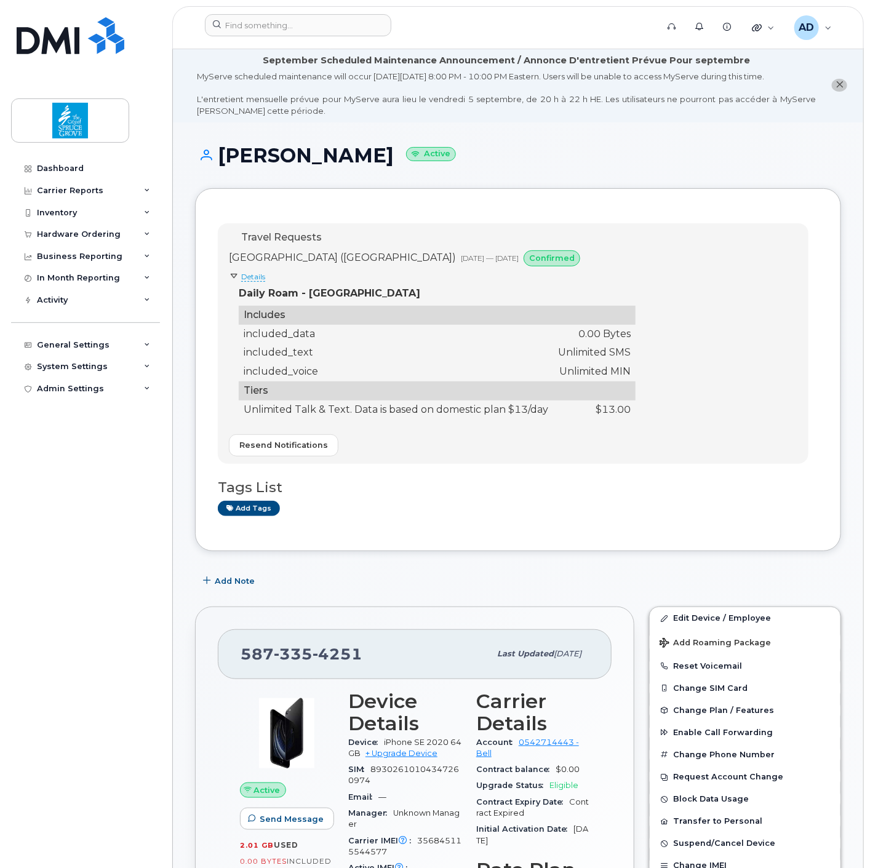
scroll to position [0, 0]
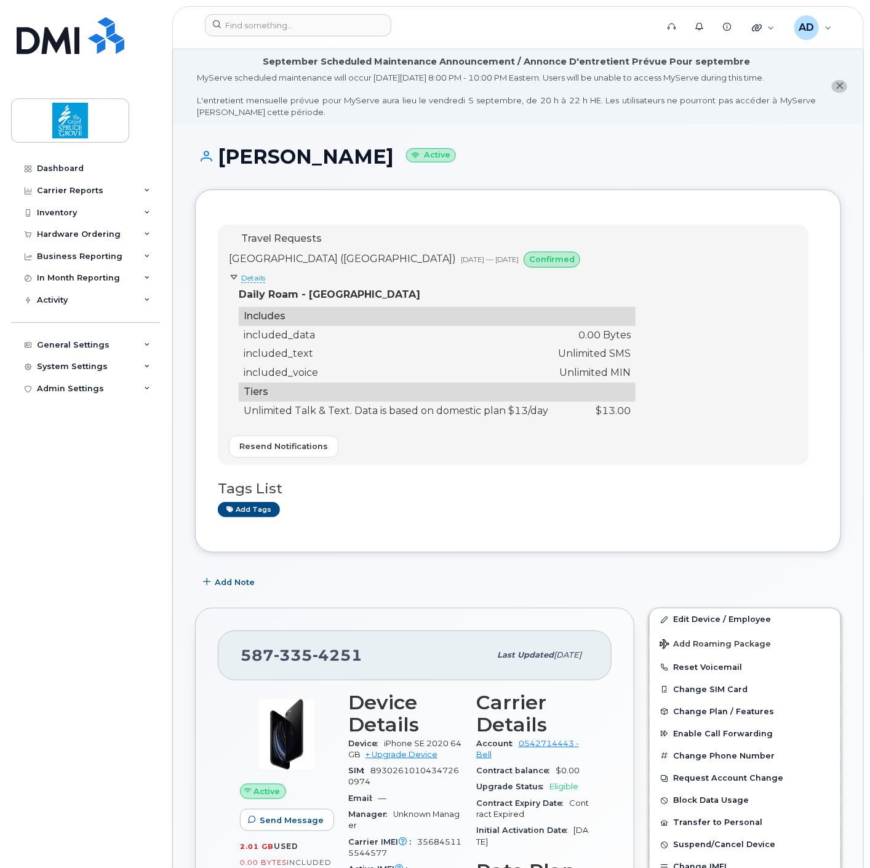
click at [748, 258] on div "Travel Requests [GEOGRAPHIC_DATA] ([GEOGRAPHIC_DATA]) [DATE] — [DATE] confirmed…" at bounding box center [513, 345] width 591 height 241
click at [674, 269] on div "Travel Requests [GEOGRAPHIC_DATA] ([GEOGRAPHIC_DATA]) [DATE] — [DATE] confirmed…" at bounding box center [513, 345] width 591 height 241
